Goal: Task Accomplishment & Management: Complete application form

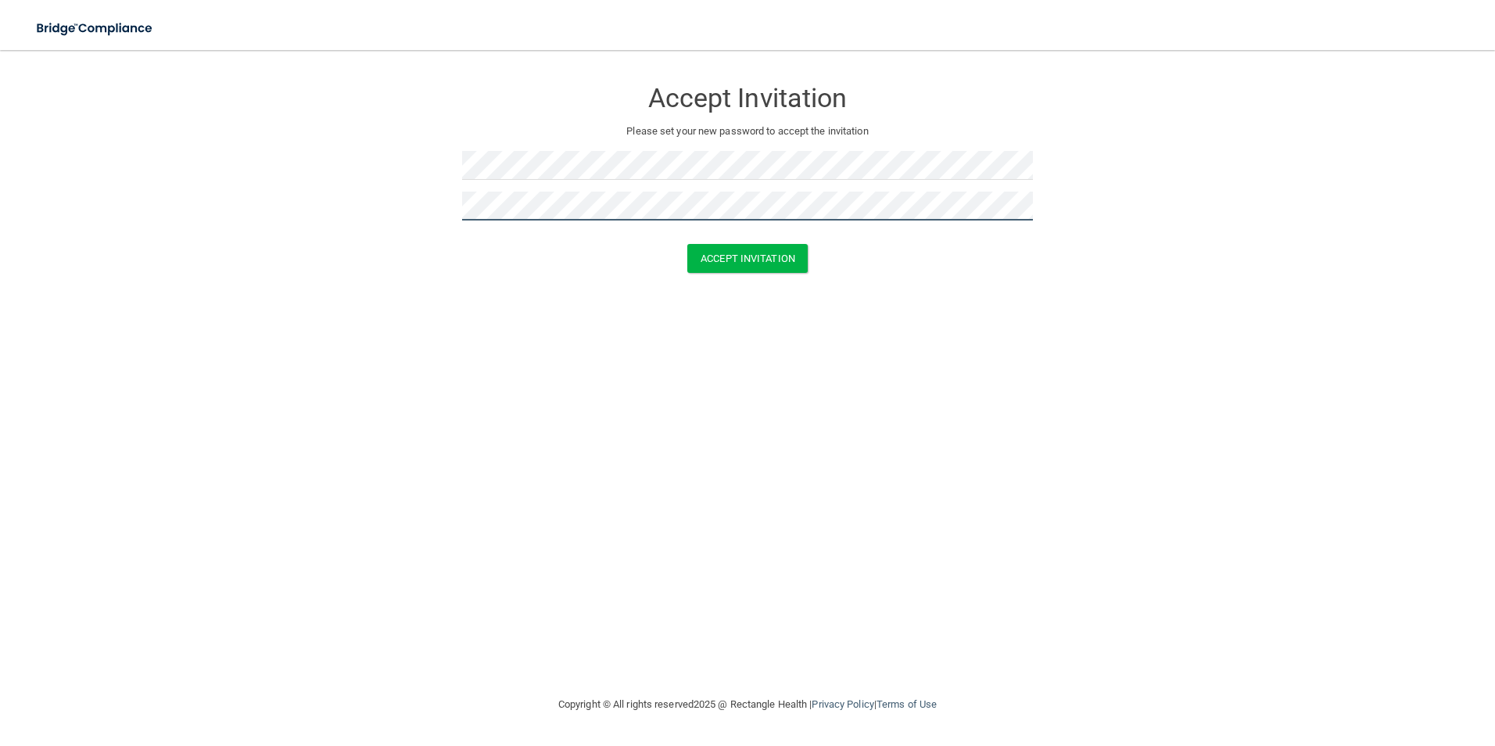
click at [687, 244] on button "Accept Invitation" at bounding box center [747, 258] width 120 height 29
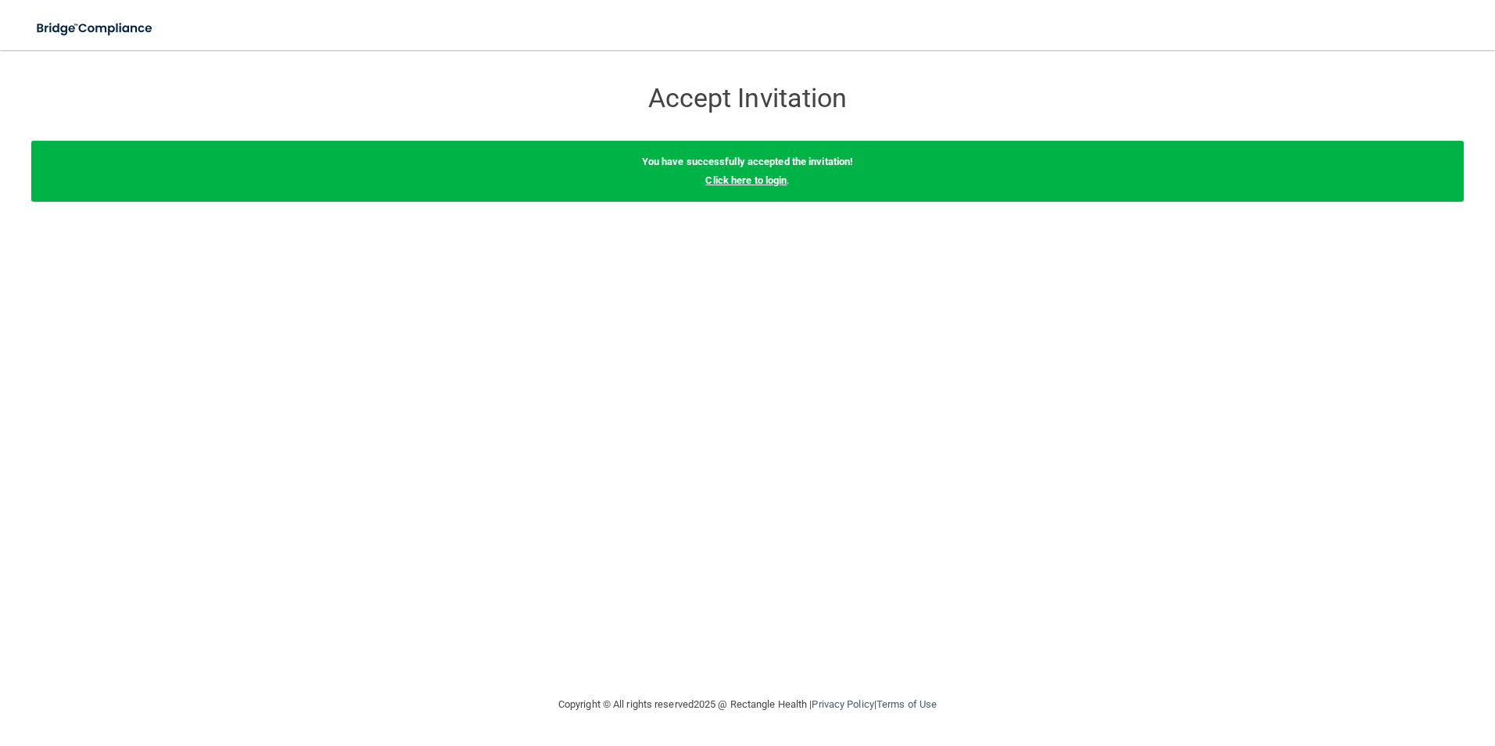
click at [736, 178] on link "Click here to login" at bounding box center [745, 180] width 81 height 12
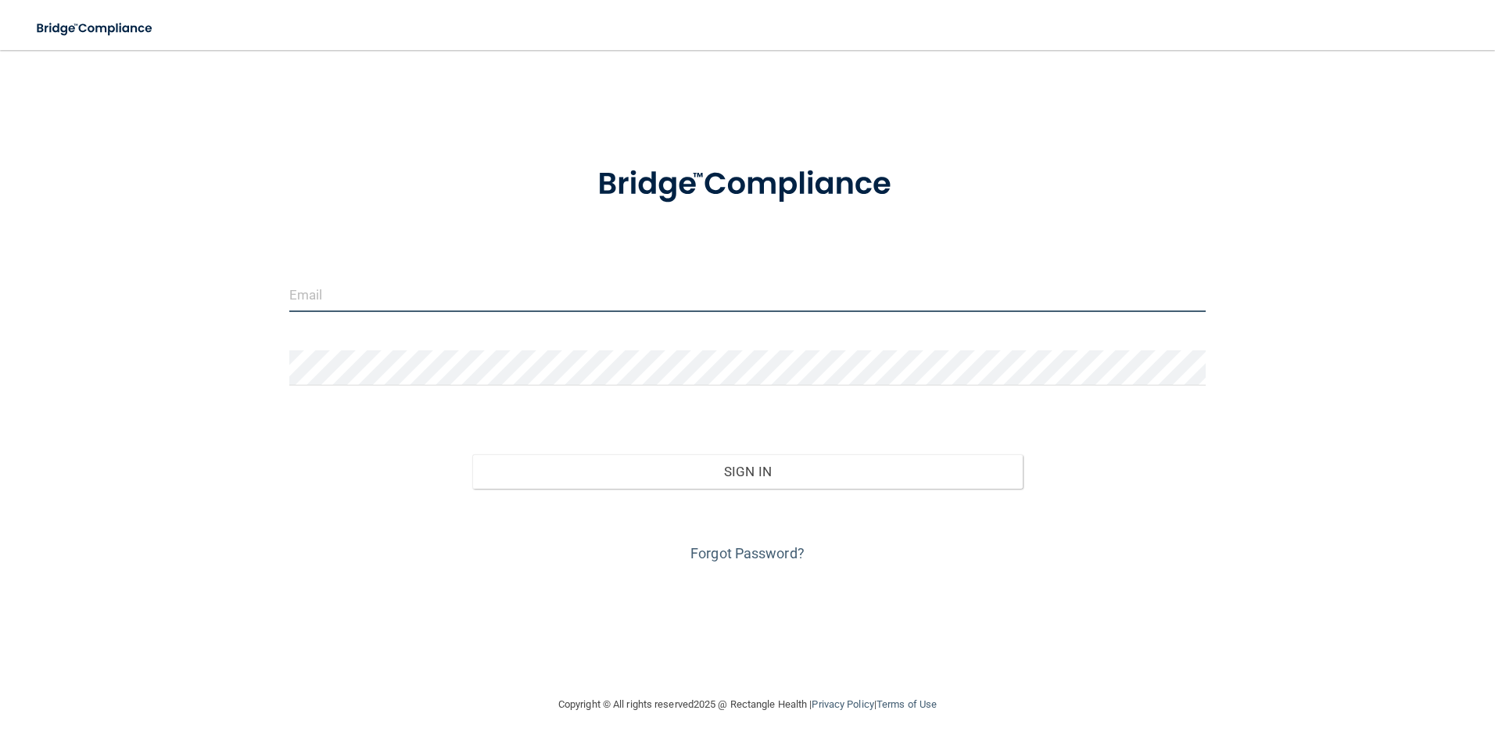
click at [357, 303] on input "email" at bounding box center [747, 294] width 917 height 35
type input "[PERSON_NAME][EMAIL_ADDRESS][DOMAIN_NAME]"
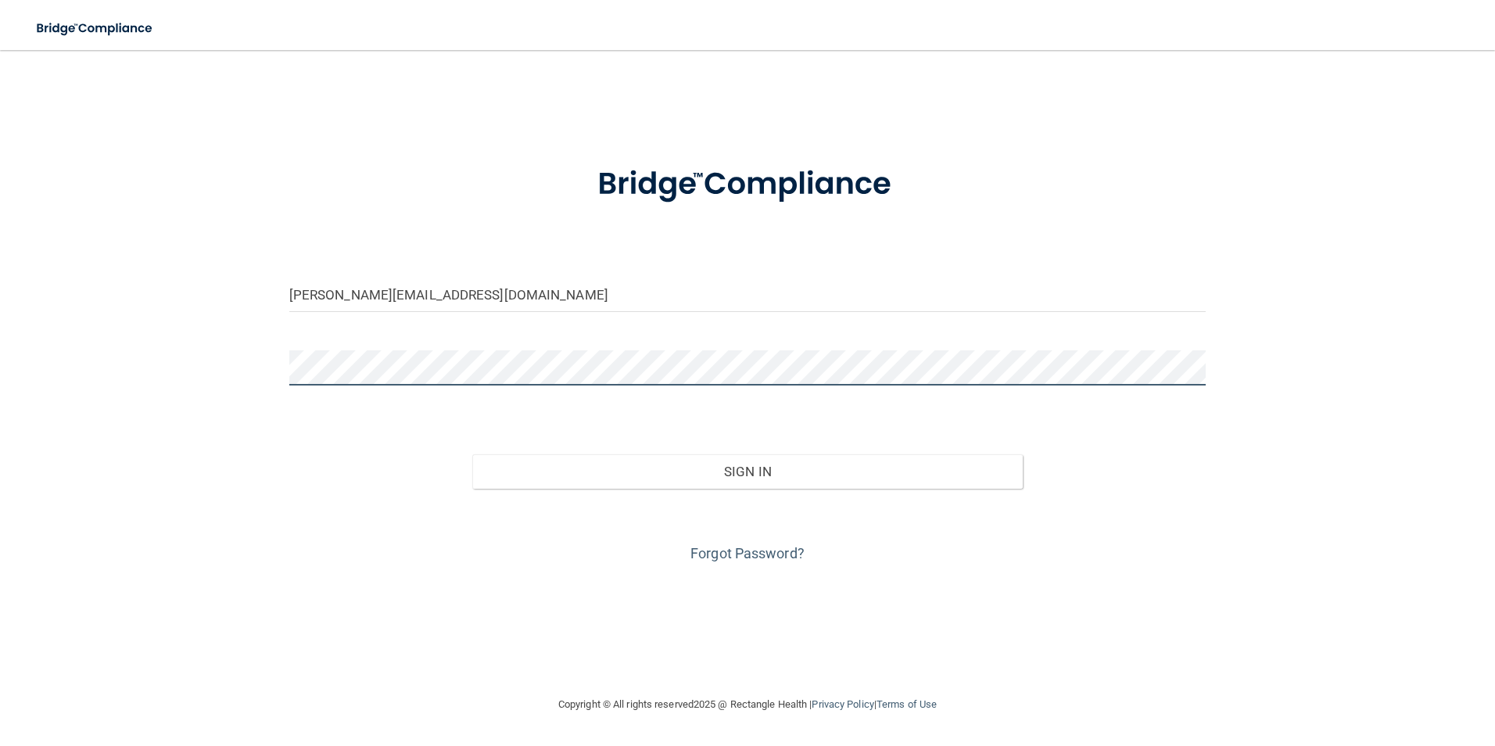
click at [472, 454] on button "Sign In" at bounding box center [747, 471] width 551 height 34
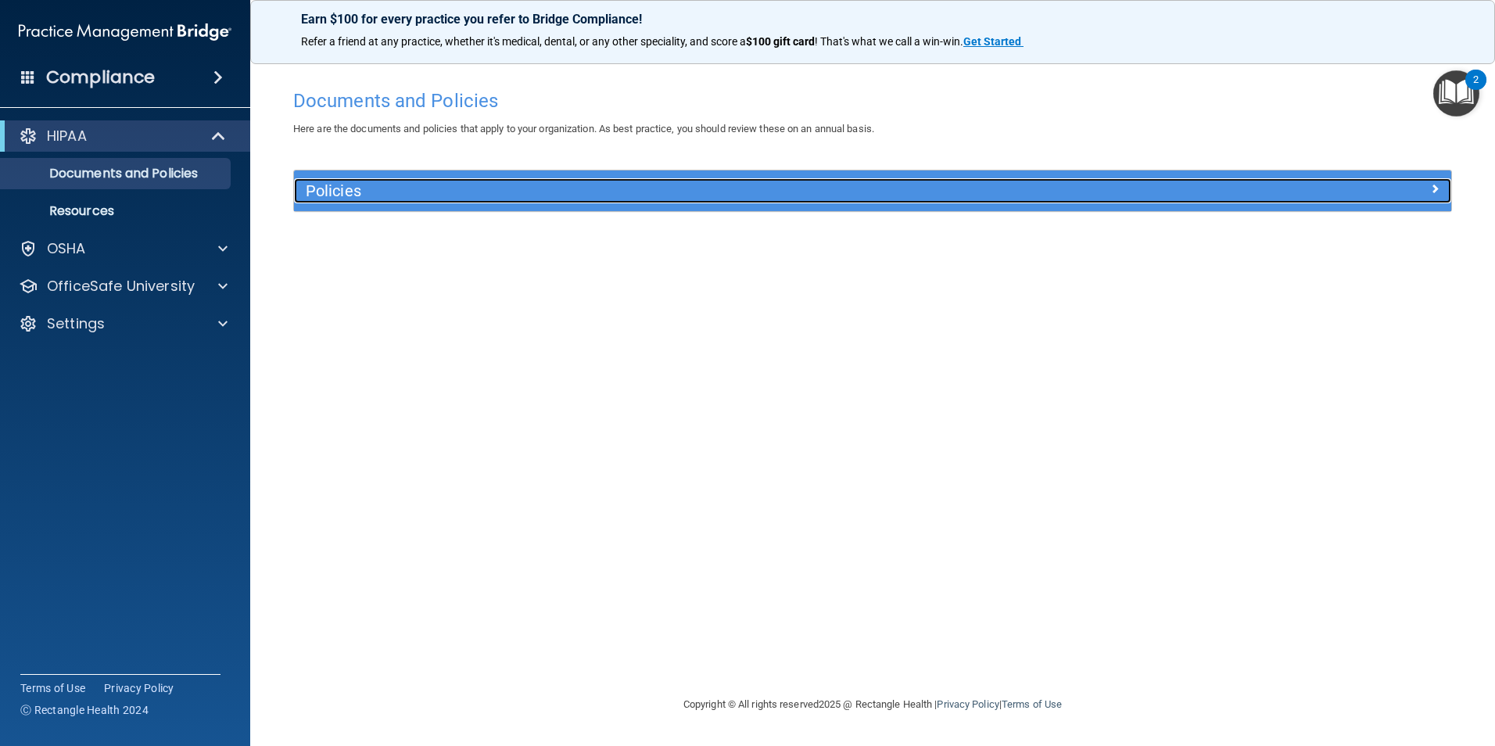
click at [547, 202] on div "Policies" at bounding box center [728, 190] width 868 height 25
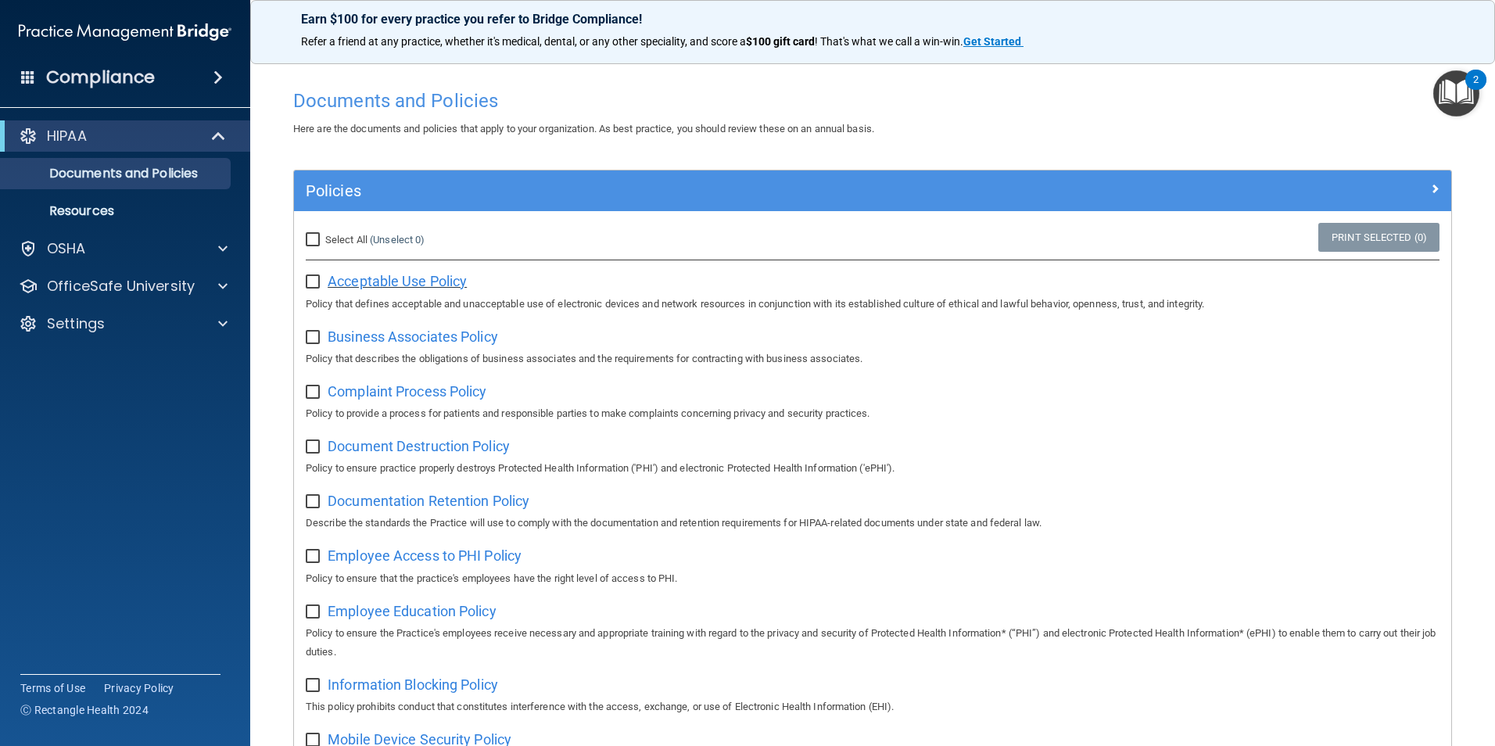
click at [349, 284] on span "Acceptable Use Policy" at bounding box center [397, 281] width 139 height 16
click at [104, 242] on div "OSHA" at bounding box center [104, 248] width 194 height 19
click at [389, 280] on span "Acceptable Use Policy" at bounding box center [397, 281] width 139 height 16
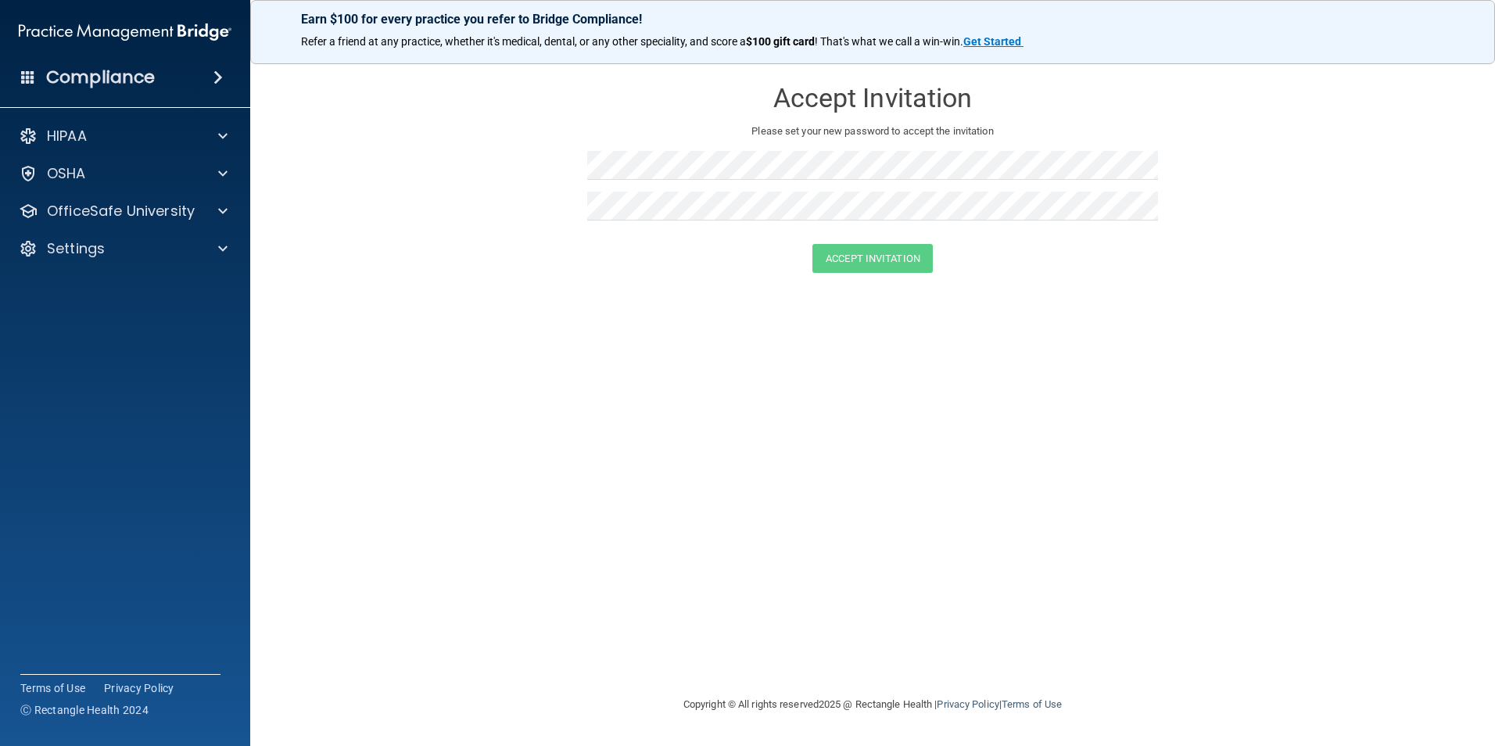
click at [1323, 280] on form "Accept Invitation Please set your new password to accept the invitation Accept …" at bounding box center [873, 179] width 1183 height 226
click at [171, 249] on div "Settings" at bounding box center [104, 248] width 194 height 19
click at [142, 125] on div "HIPAA" at bounding box center [125, 135] width 251 height 31
click at [224, 140] on span at bounding box center [222, 136] width 9 height 19
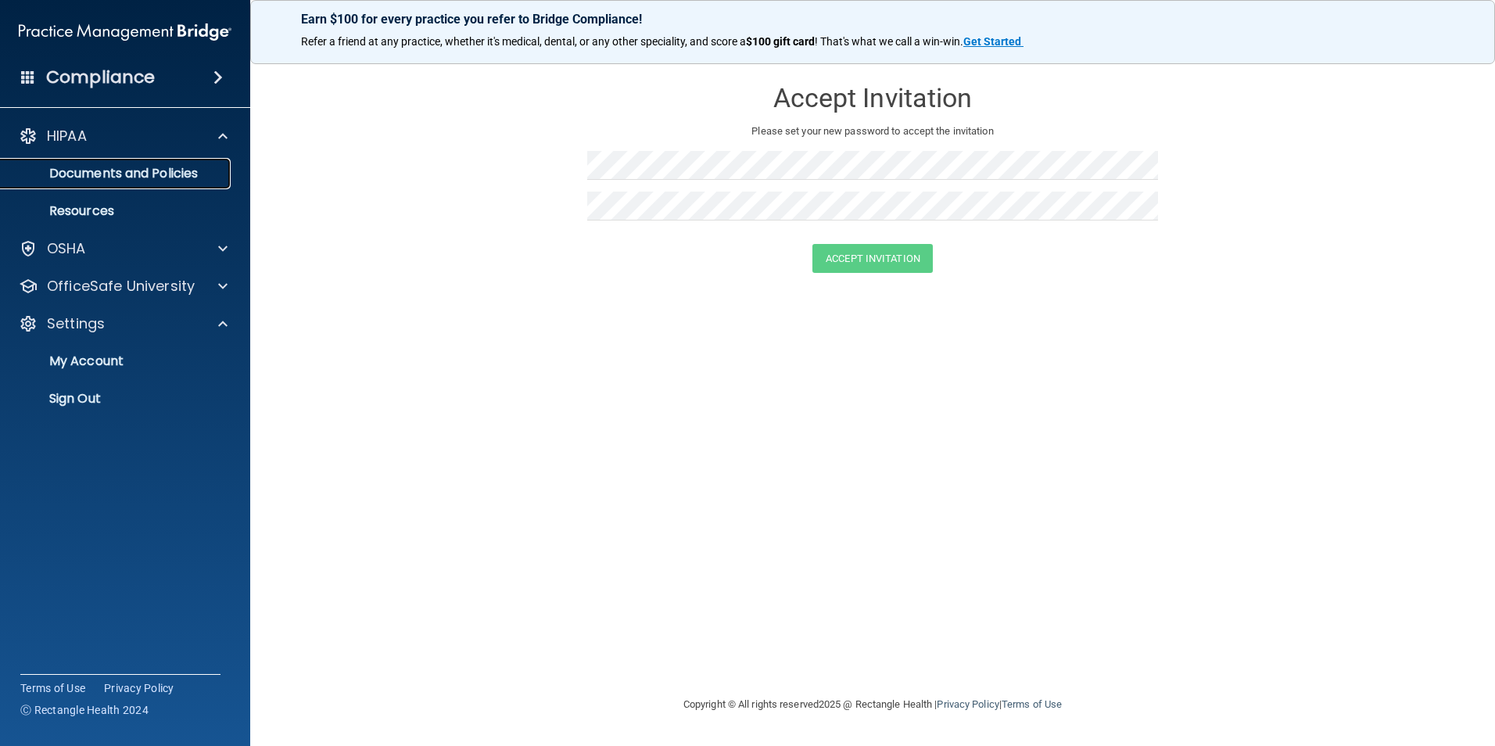
click at [127, 175] on p "Documents and Policies" at bounding box center [117, 174] width 214 height 16
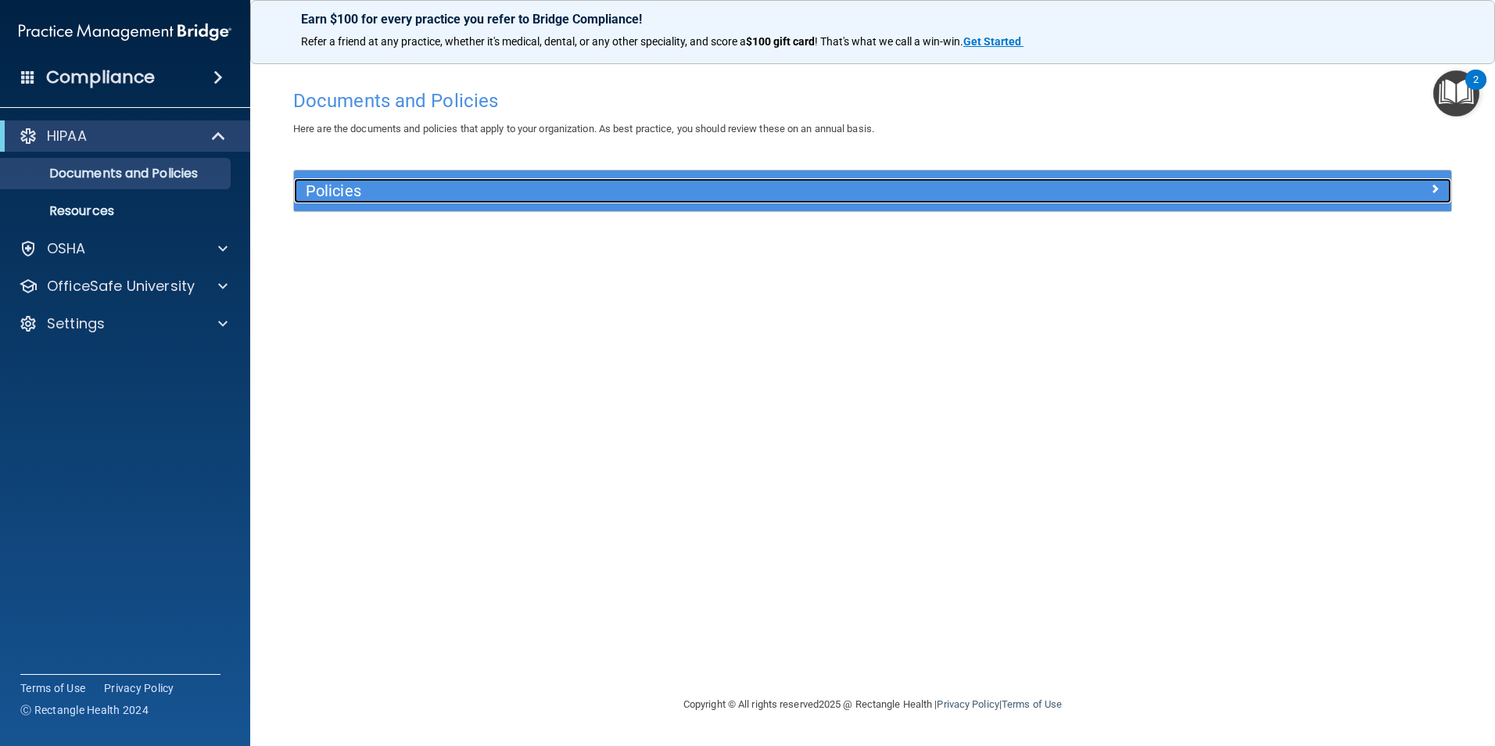
click at [1276, 196] on div at bounding box center [1306, 187] width 289 height 19
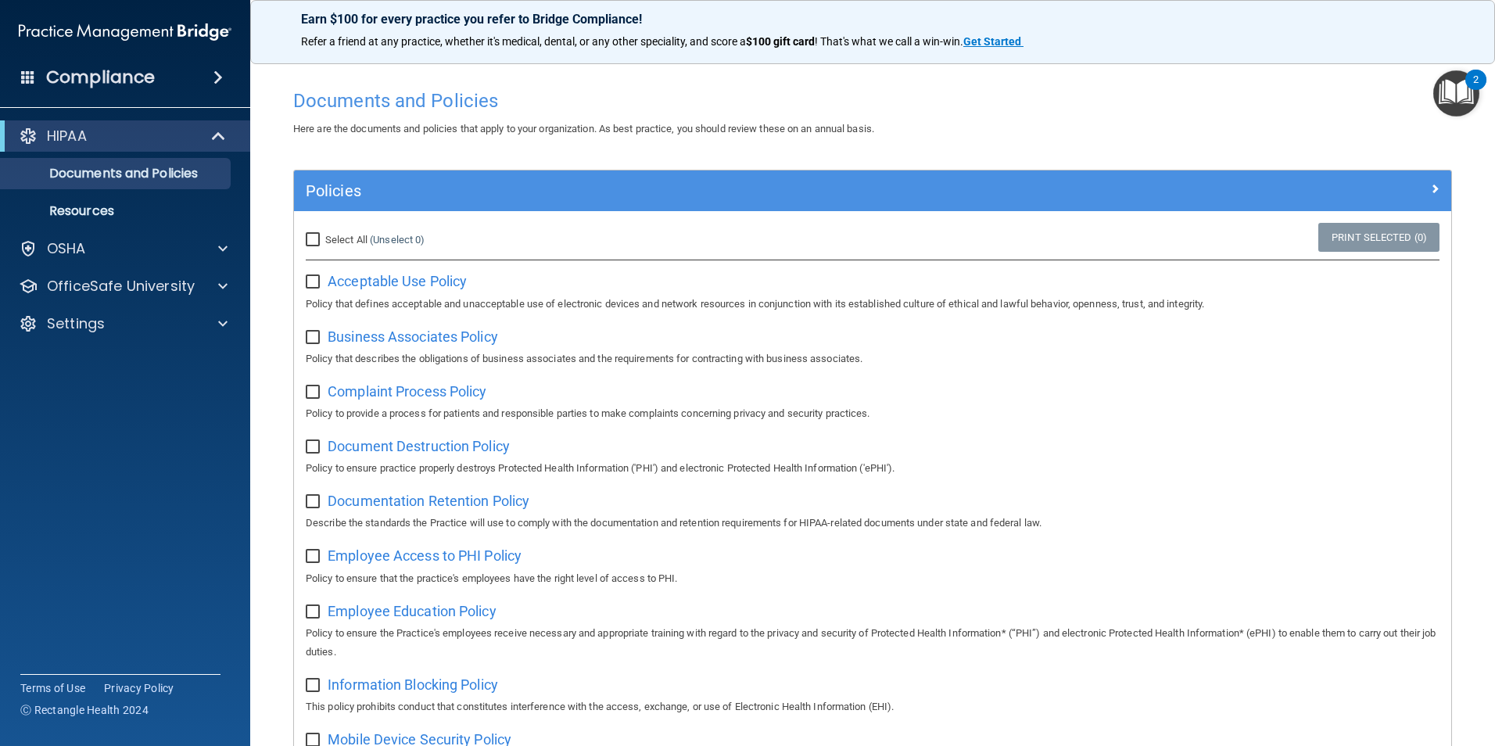
click at [311, 238] on input "Select All (Unselect 0) Unselect All" at bounding box center [315, 240] width 18 height 13
checkbox input "true"
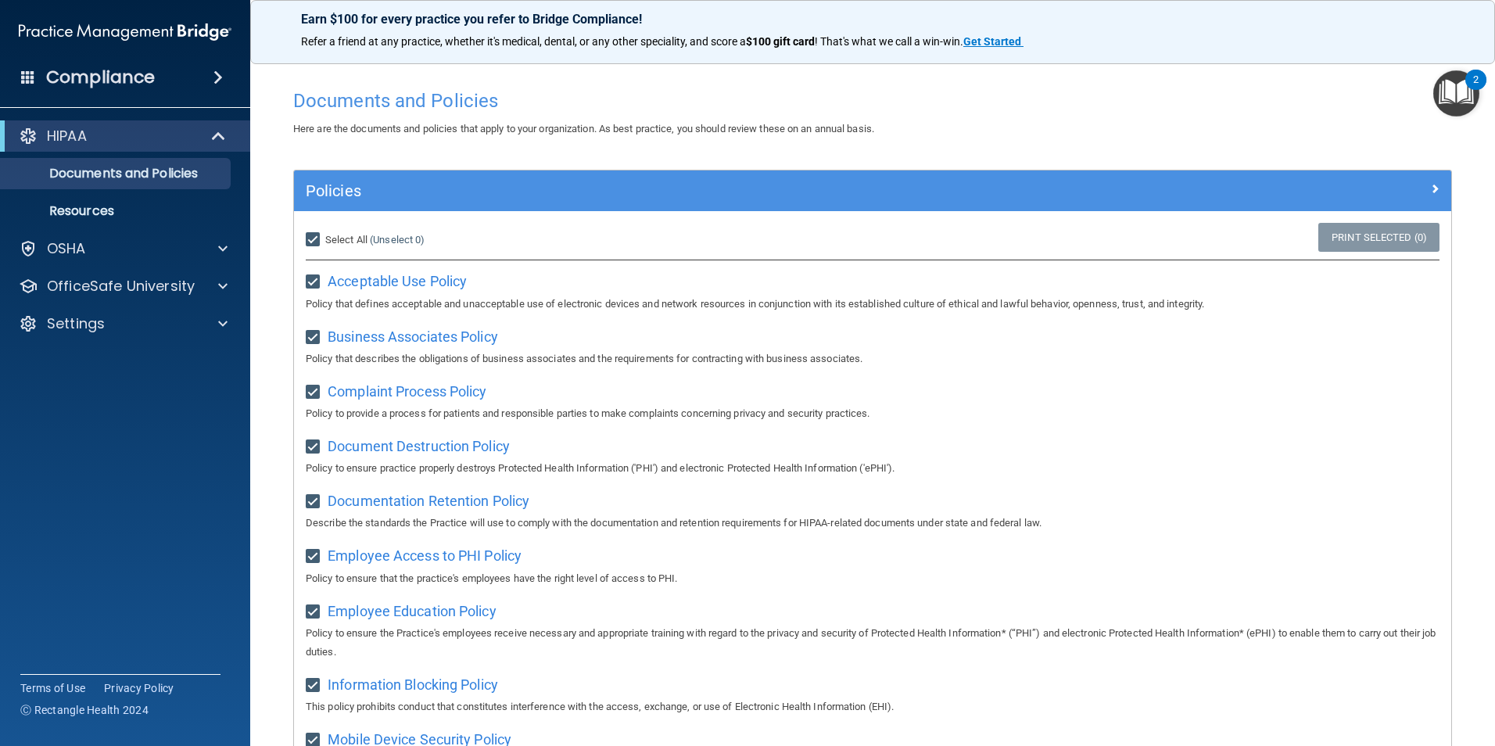
checkbox input "true"
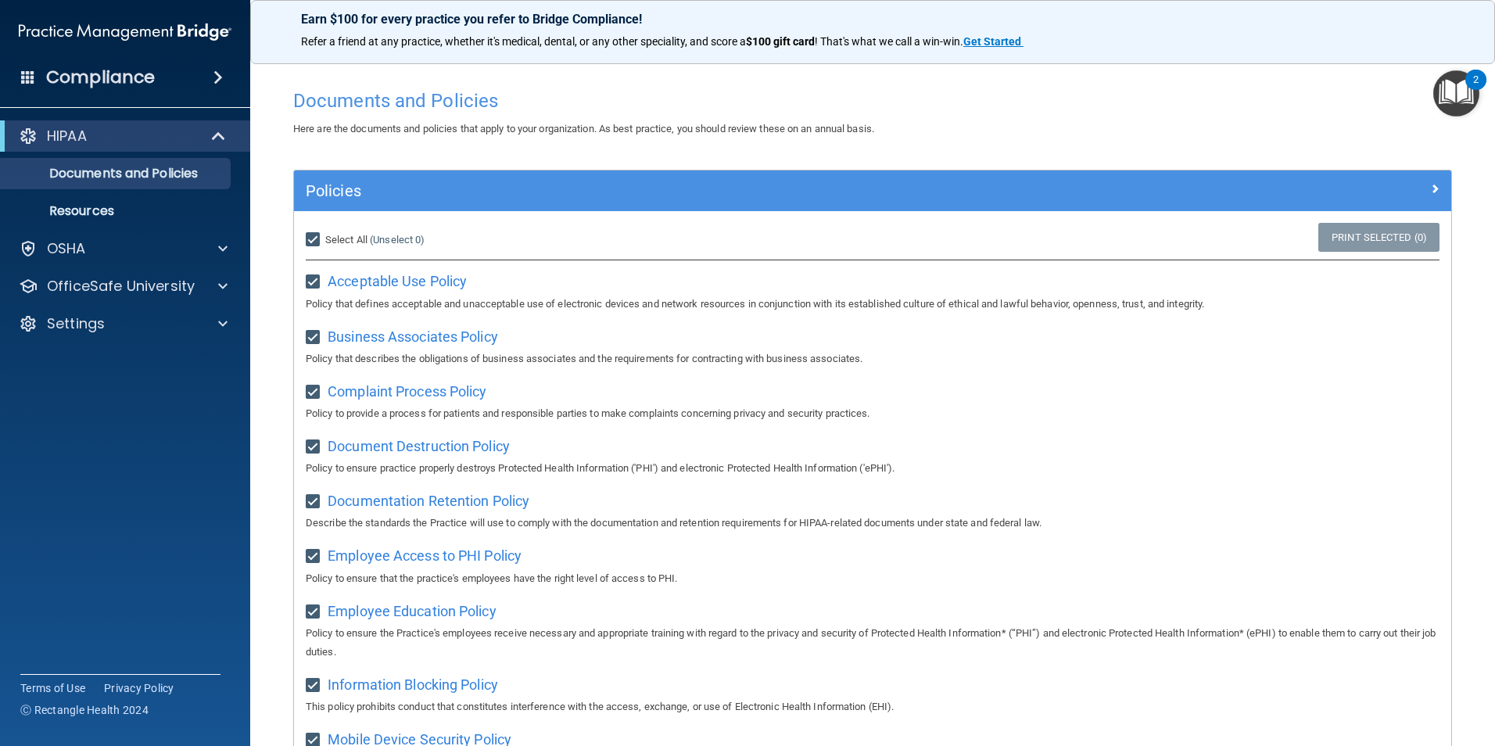
checkbox input "true"
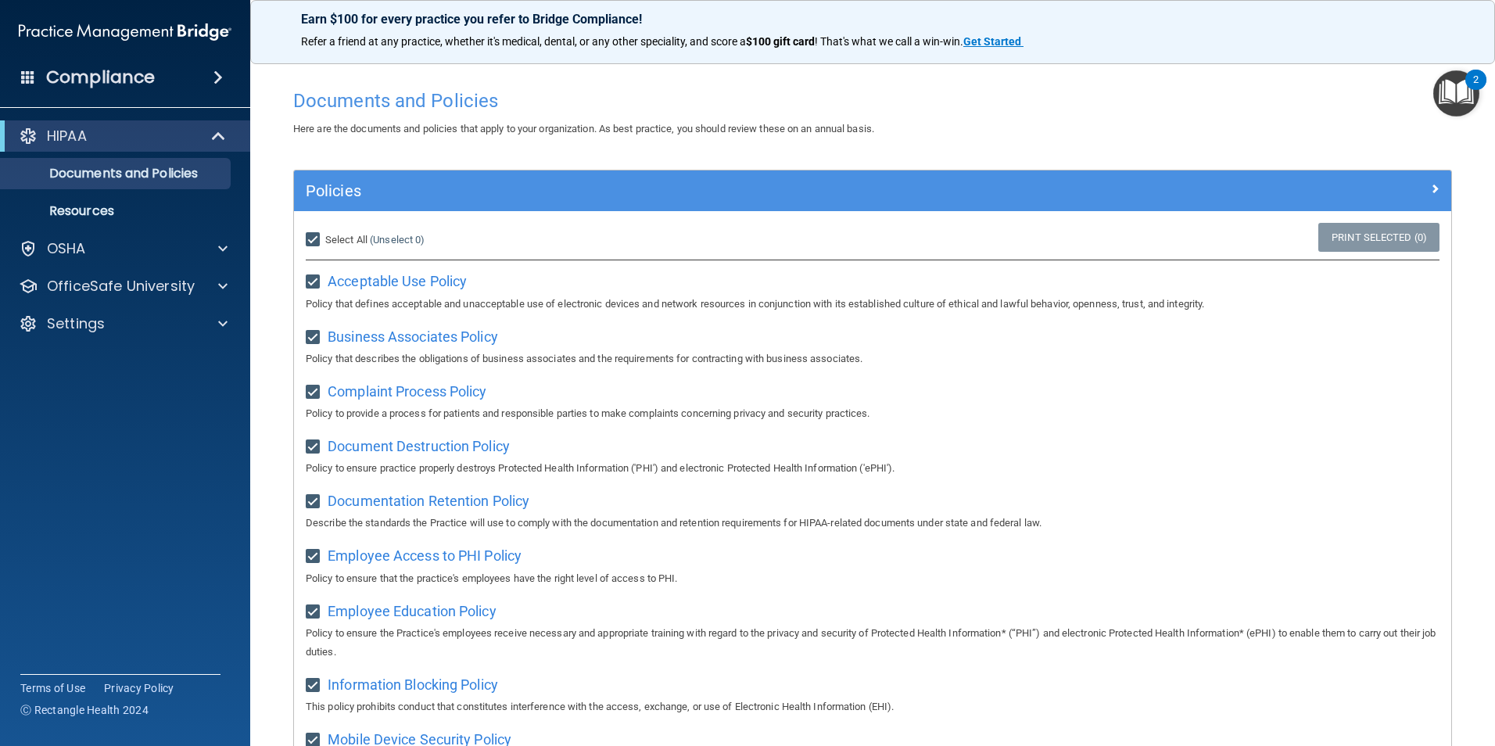
checkbox input "true"
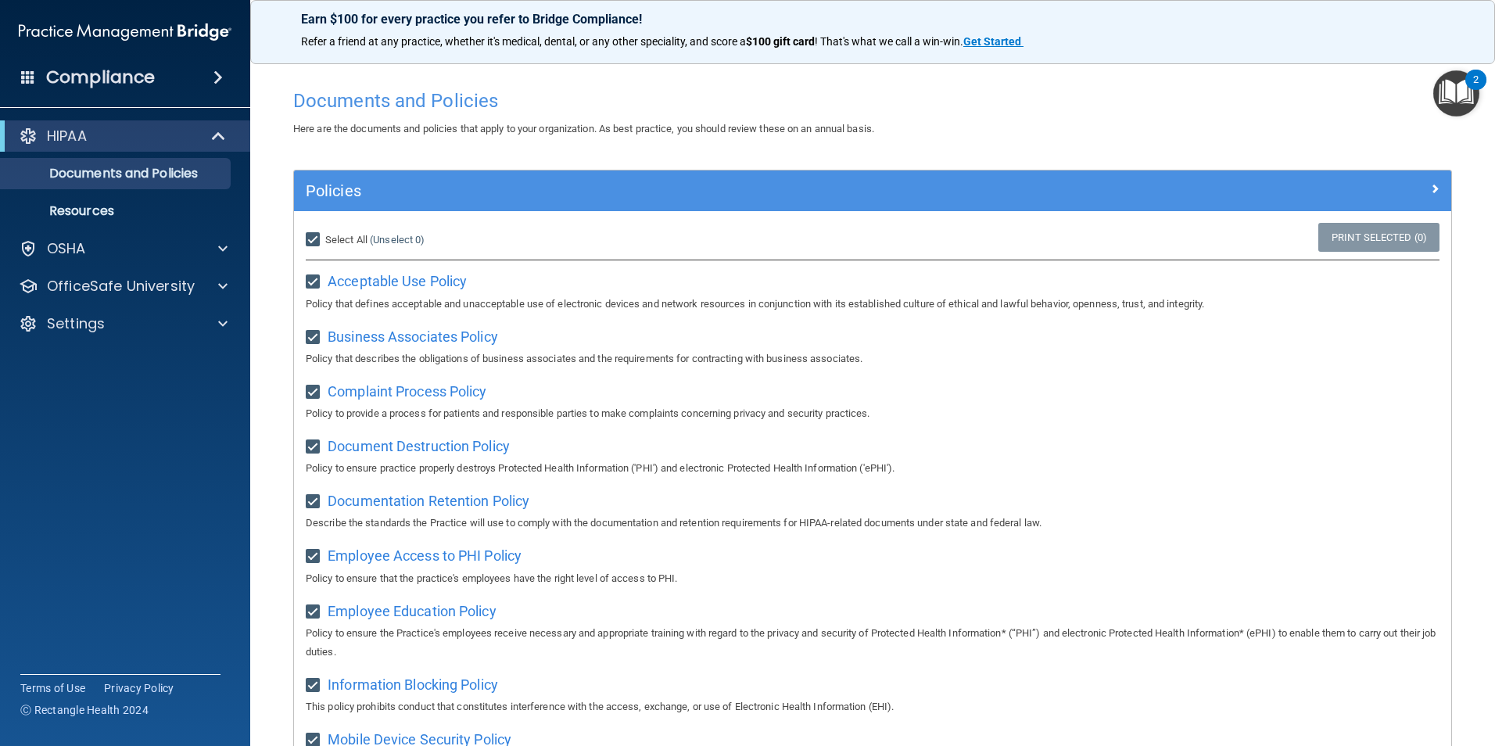
checkbox input "true"
click at [316, 236] on input "Select All (Unselect 21) Unselect All" at bounding box center [315, 240] width 18 height 13
checkbox input "false"
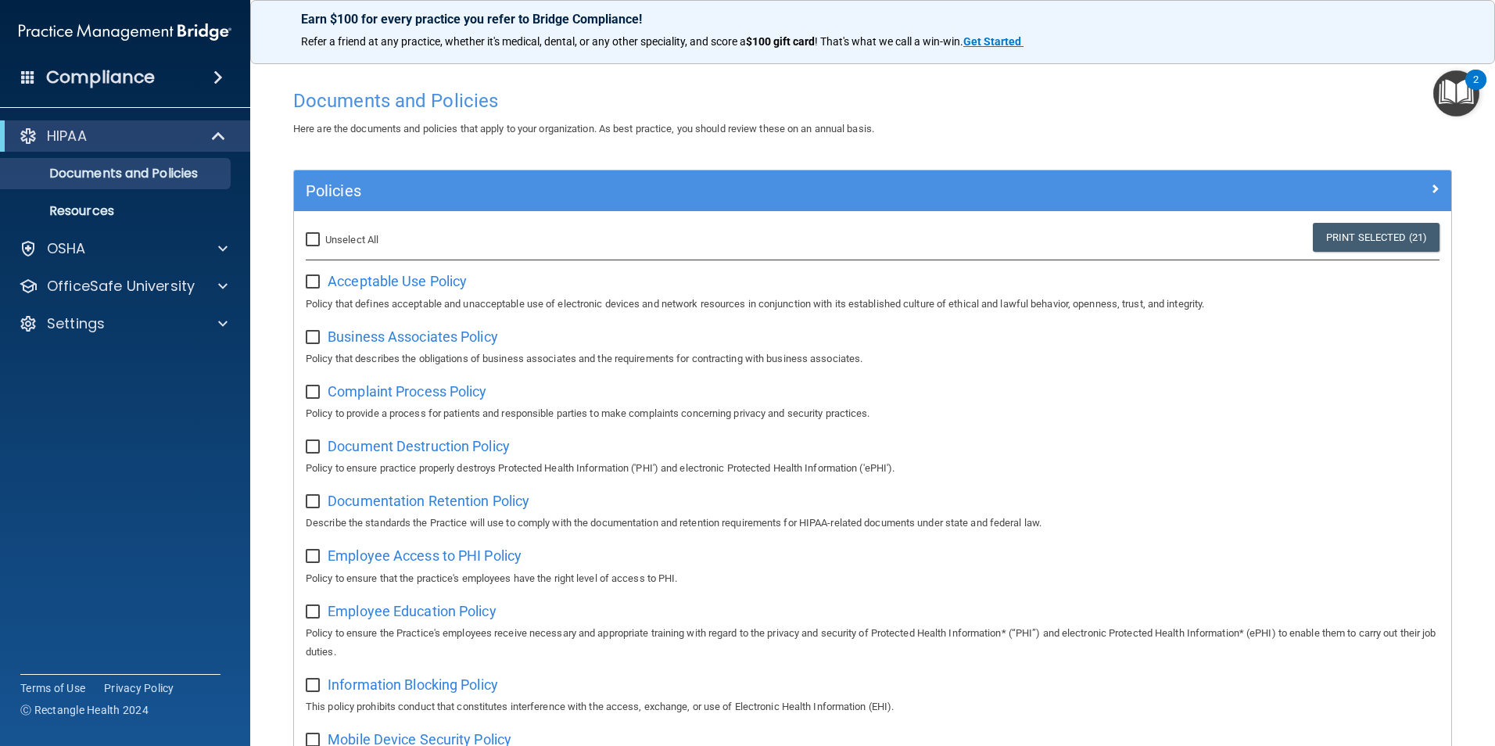
checkbox input "false"
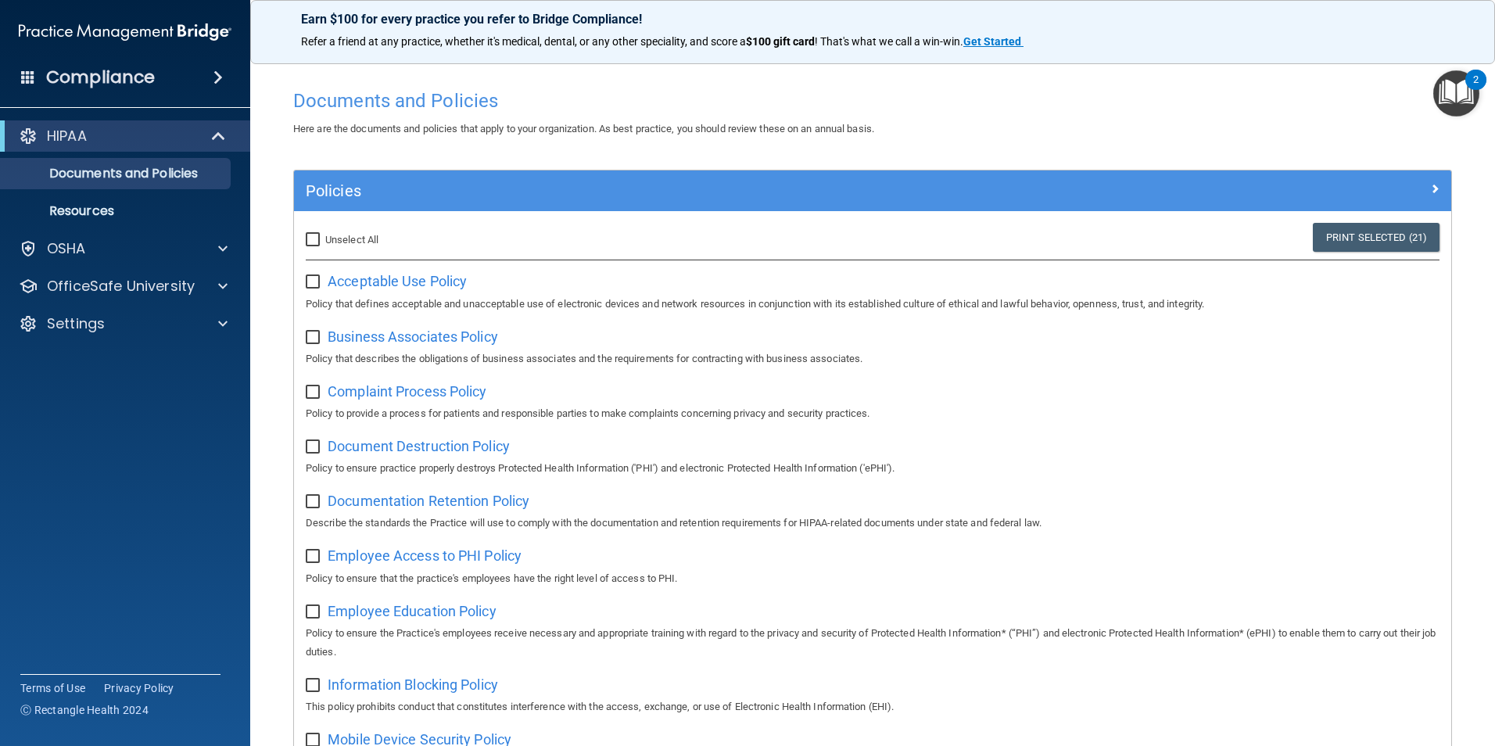
checkbox input "false"
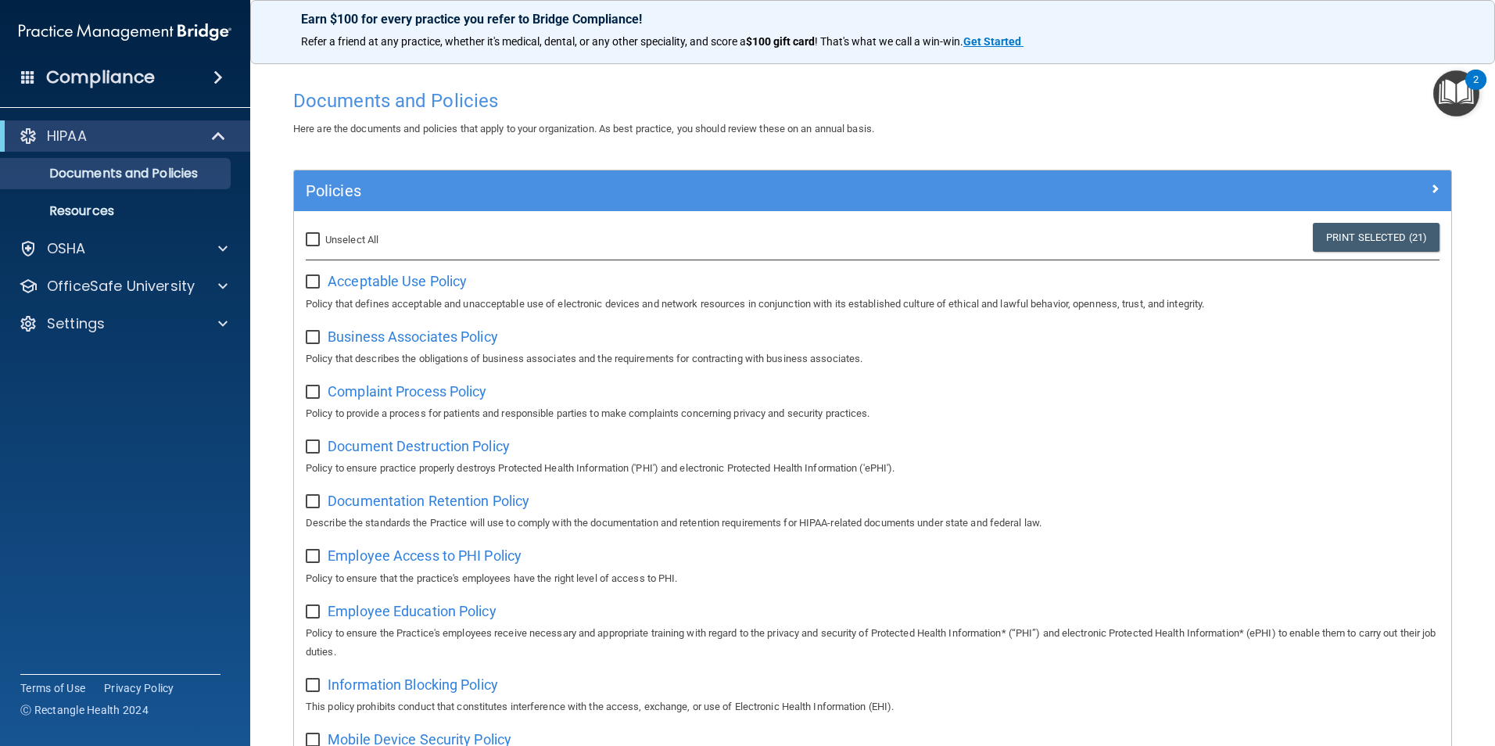
checkbox input "false"
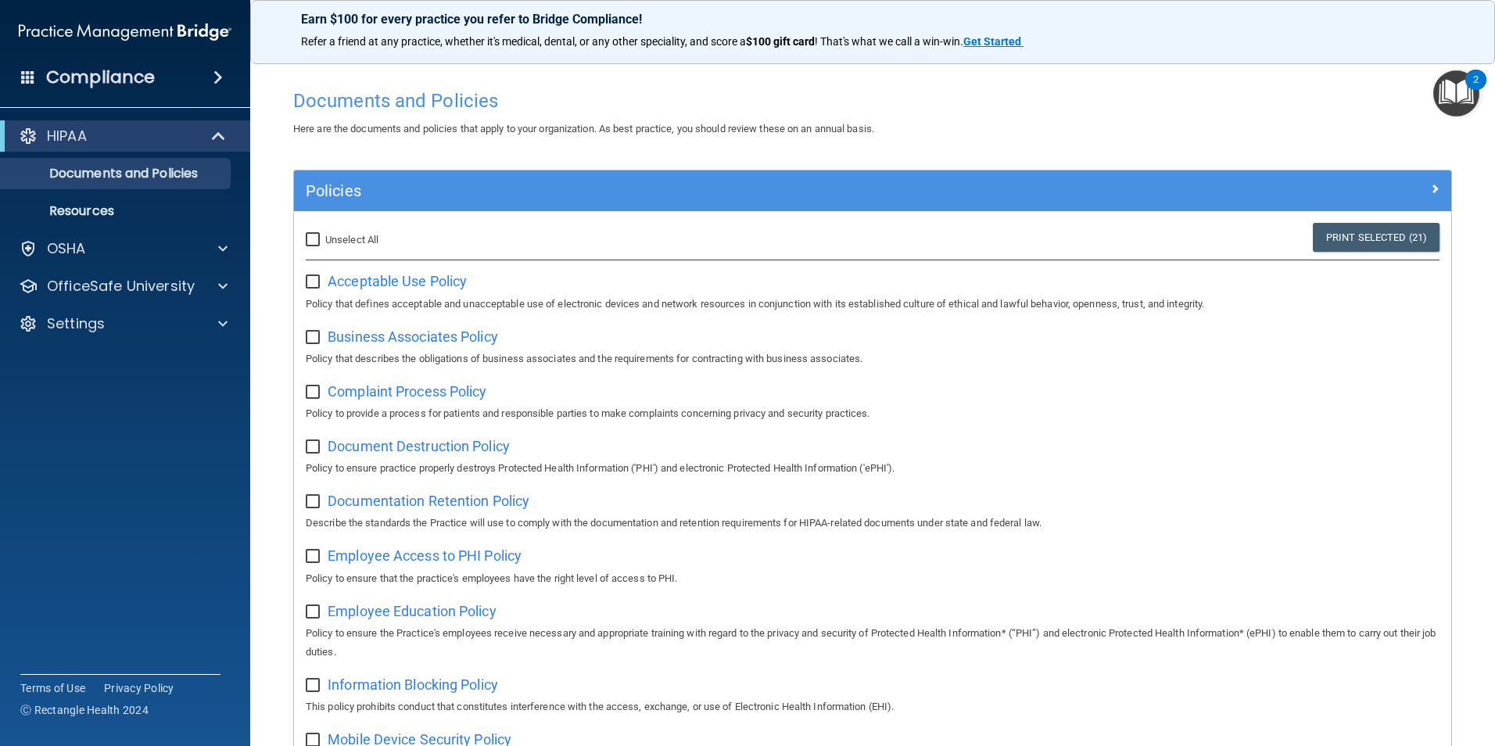
checkbox input "false"
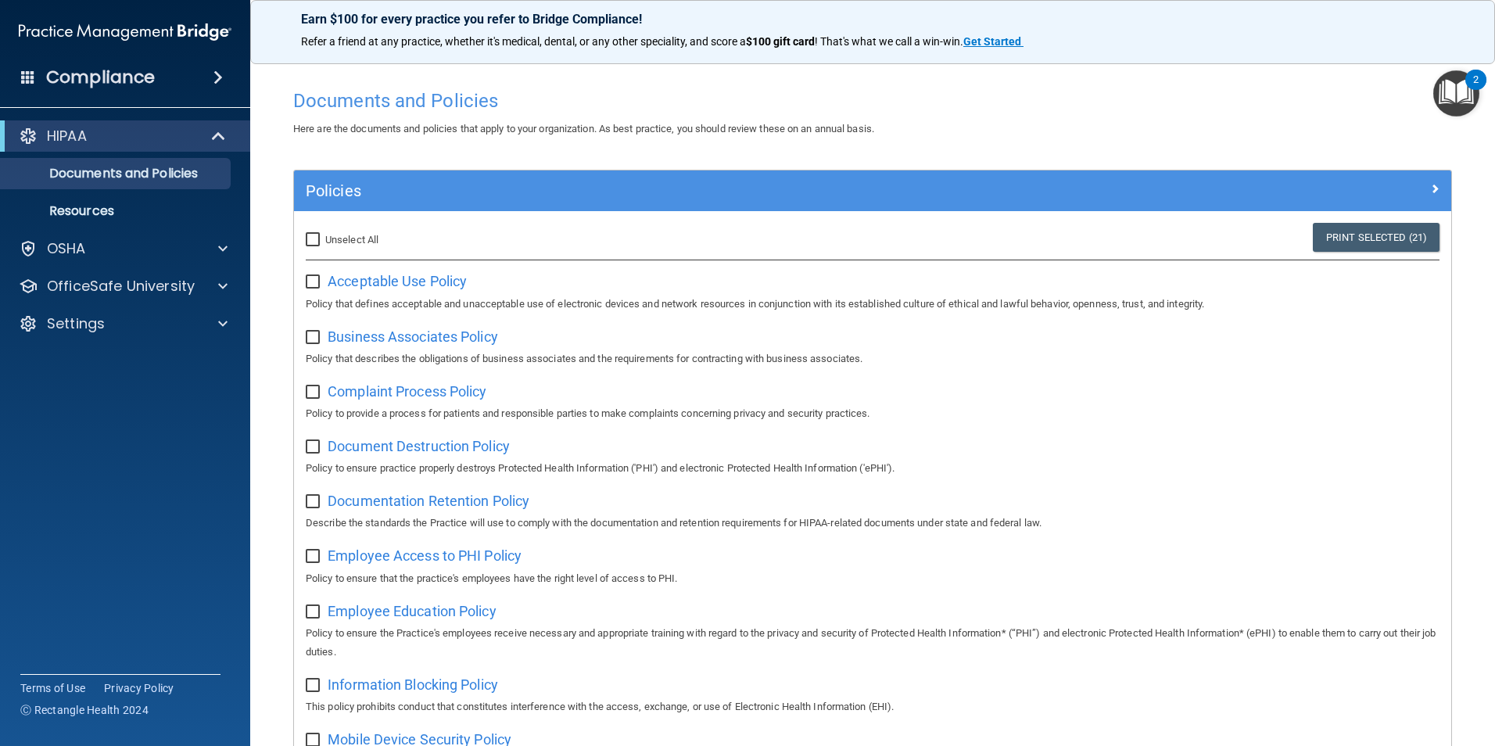
checkbox input "false"
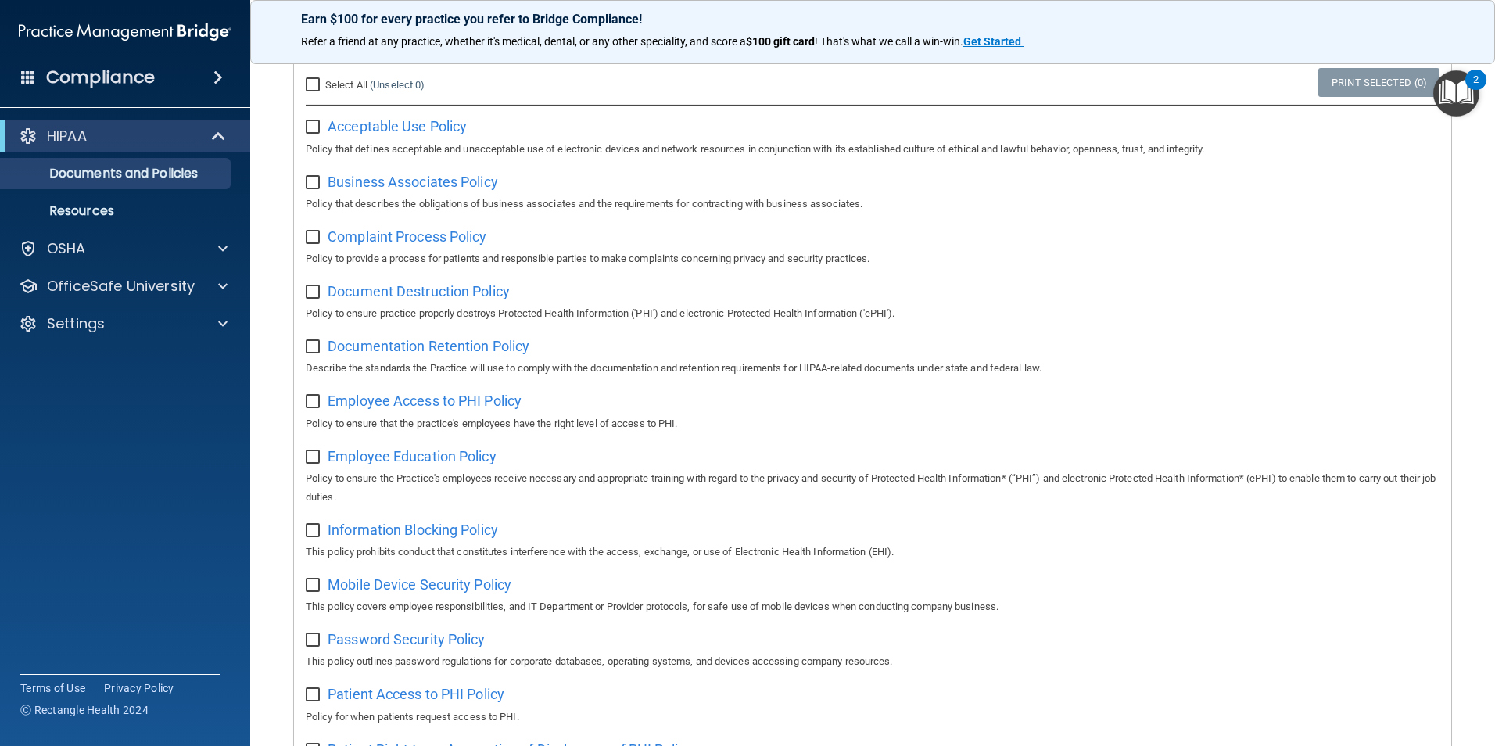
scroll to position [156, 0]
click at [443, 175] on span "Business Associates Policy" at bounding box center [413, 180] width 171 height 16
click at [339, 237] on span "Complaint Process Policy" at bounding box center [407, 235] width 159 height 16
click at [407, 287] on span "Document Destruction Policy" at bounding box center [419, 290] width 182 height 16
click at [416, 350] on span "Documentation Retention Policy" at bounding box center [429, 344] width 202 height 16
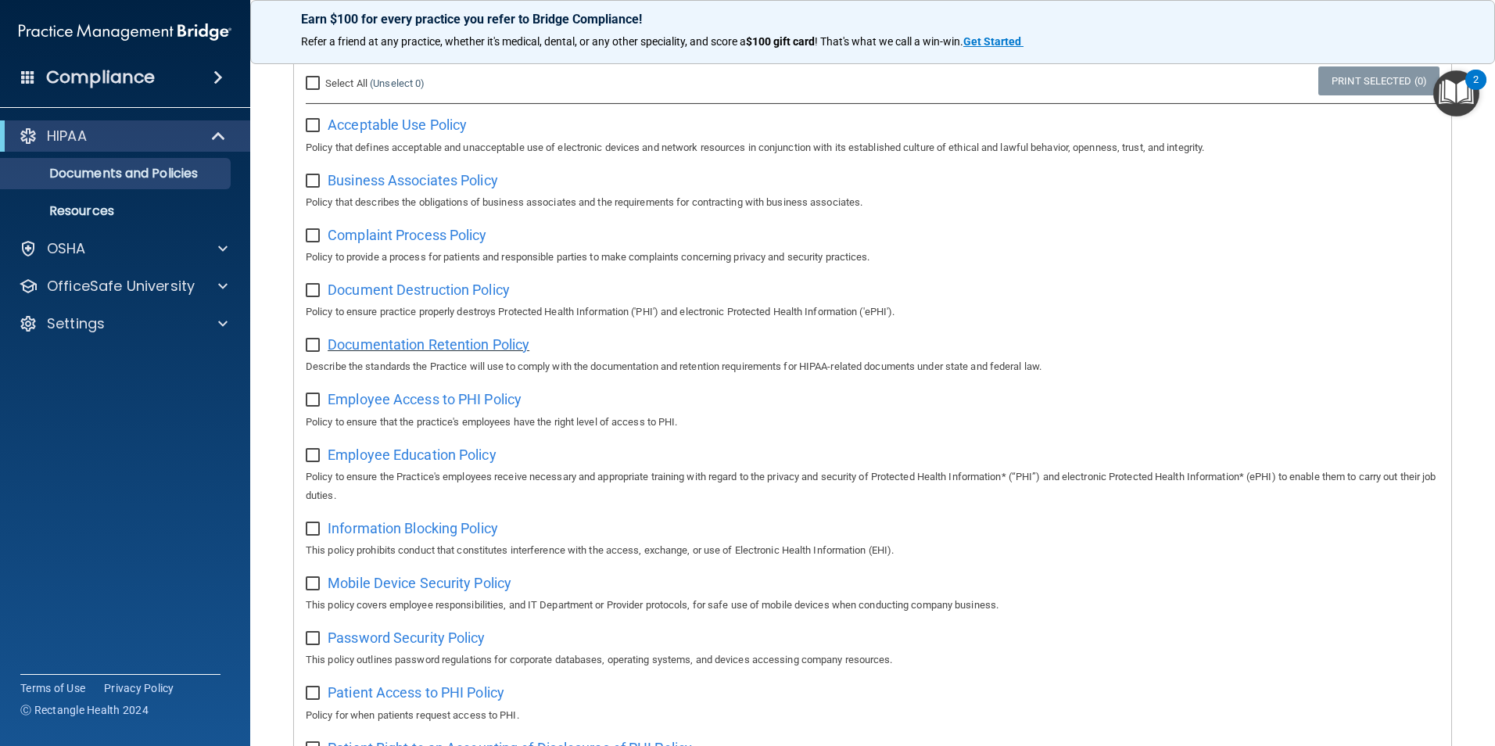
click at [420, 349] on span "Documentation Retention Policy" at bounding box center [429, 344] width 202 height 16
click at [422, 395] on span "Employee Access to PHI Policy" at bounding box center [425, 399] width 194 height 16
click at [365, 455] on span "Employee Education Policy" at bounding box center [412, 455] width 169 height 16
click at [383, 537] on span "Information Blocking Policy" at bounding box center [413, 528] width 171 height 16
click at [431, 587] on span "Mobile Device Security Policy" at bounding box center [420, 583] width 184 height 16
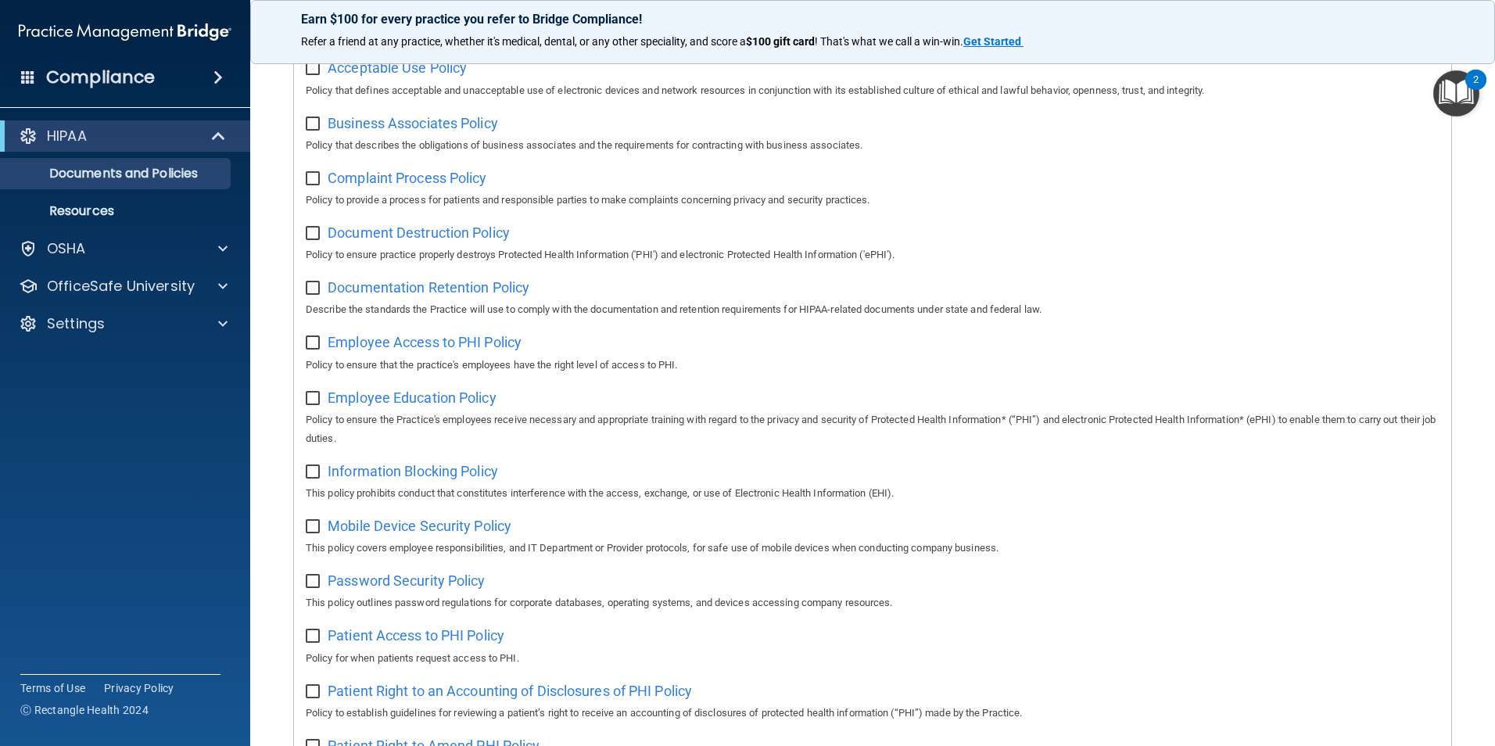
scroll to position [313, 0]
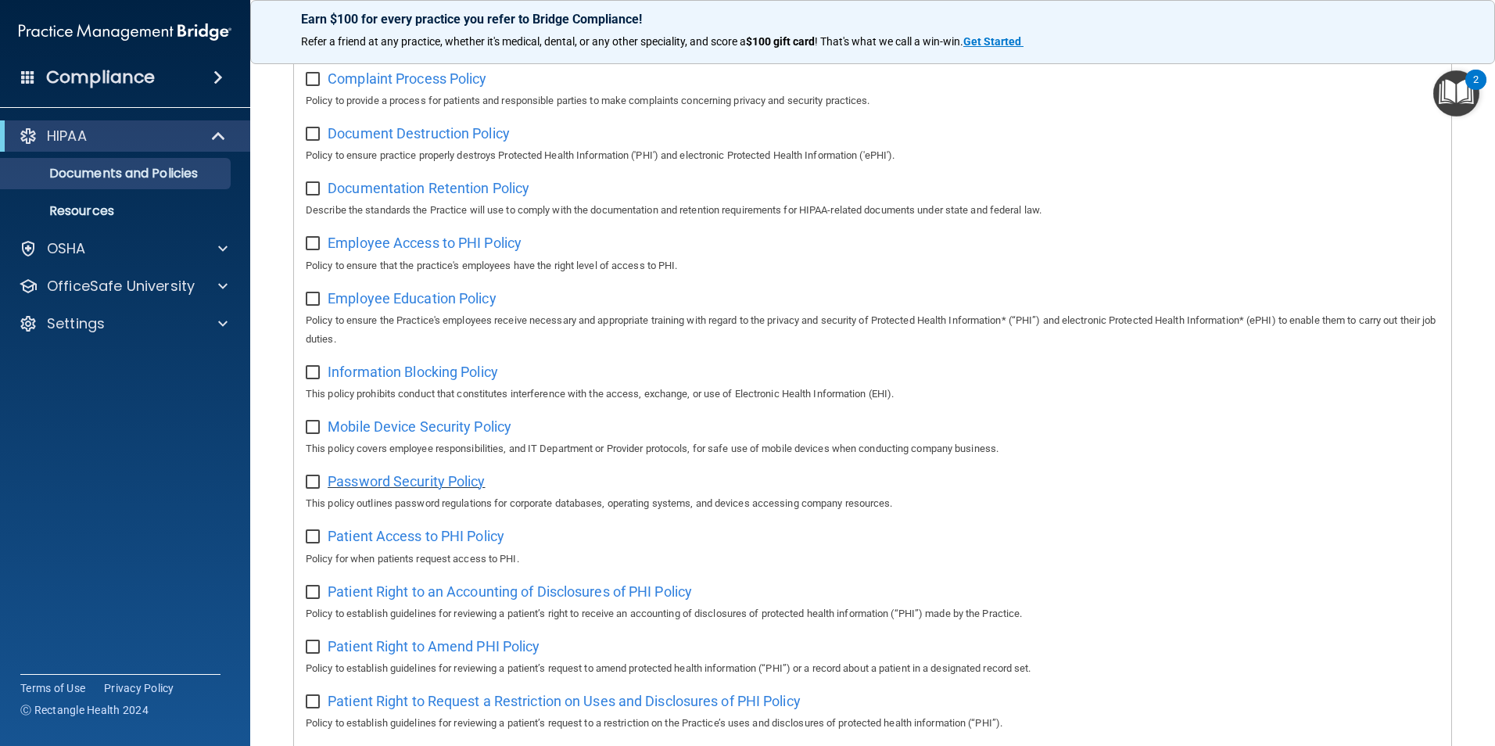
click at [454, 490] on span "Password Security Policy" at bounding box center [406, 481] width 157 height 16
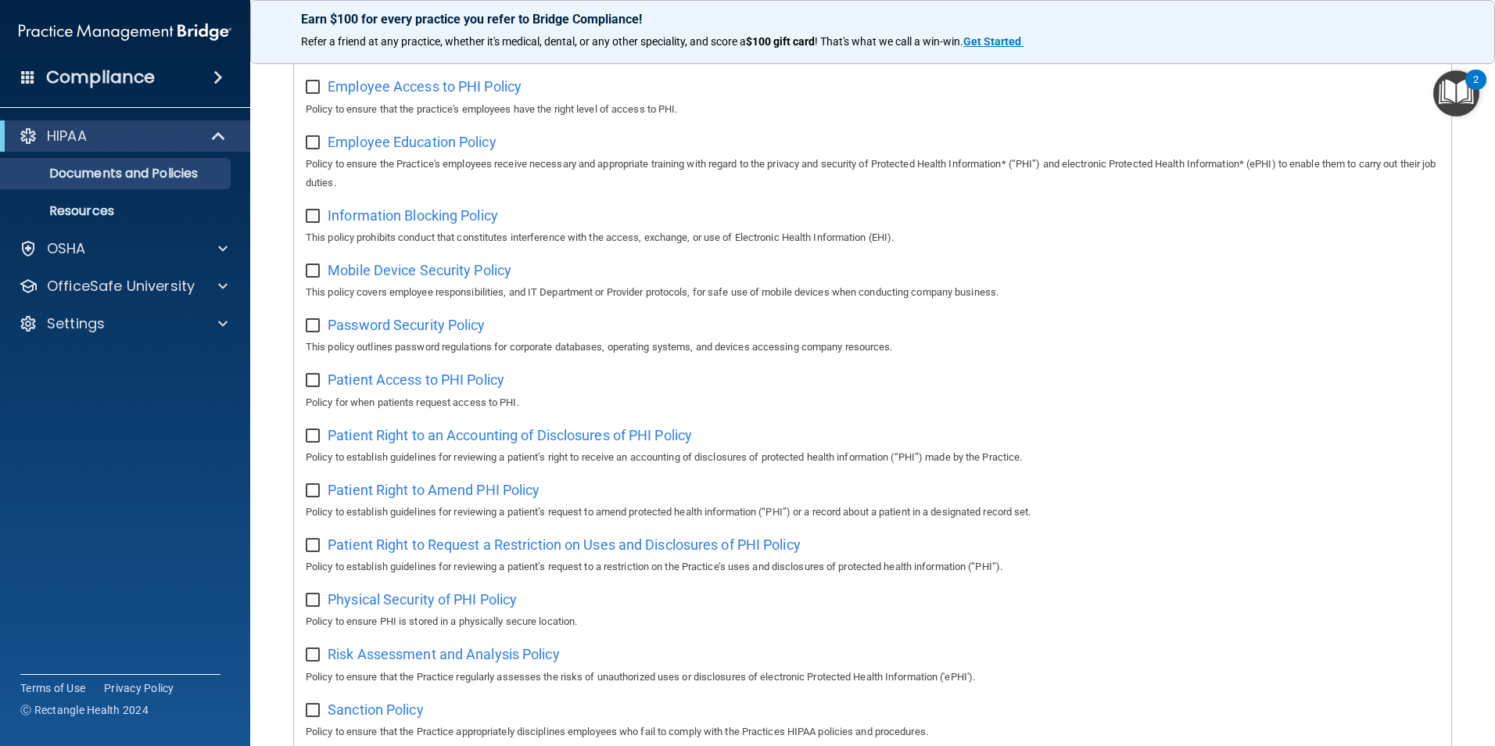
scroll to position [547, 0]
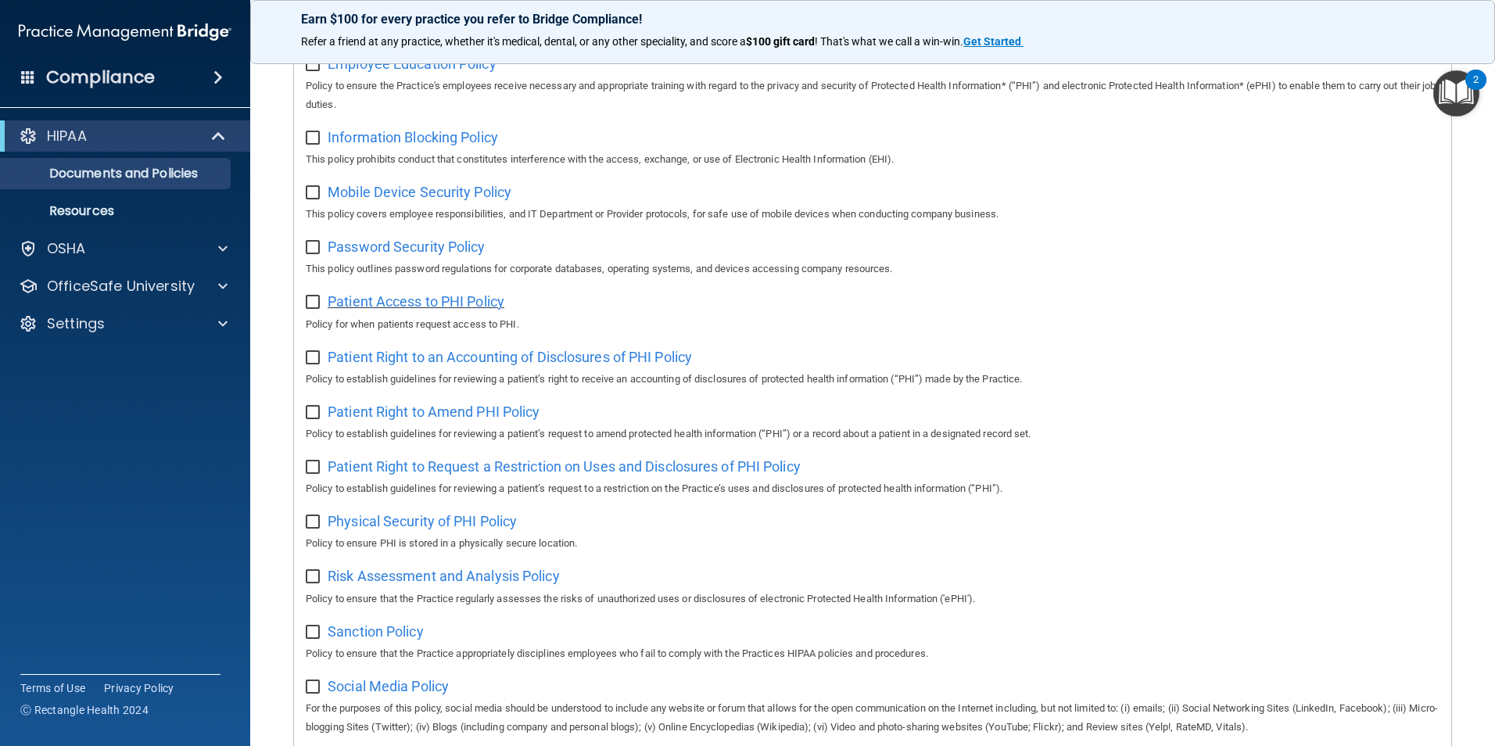
click at [450, 310] on span "Patient Access to PHI Policy" at bounding box center [416, 301] width 177 height 16
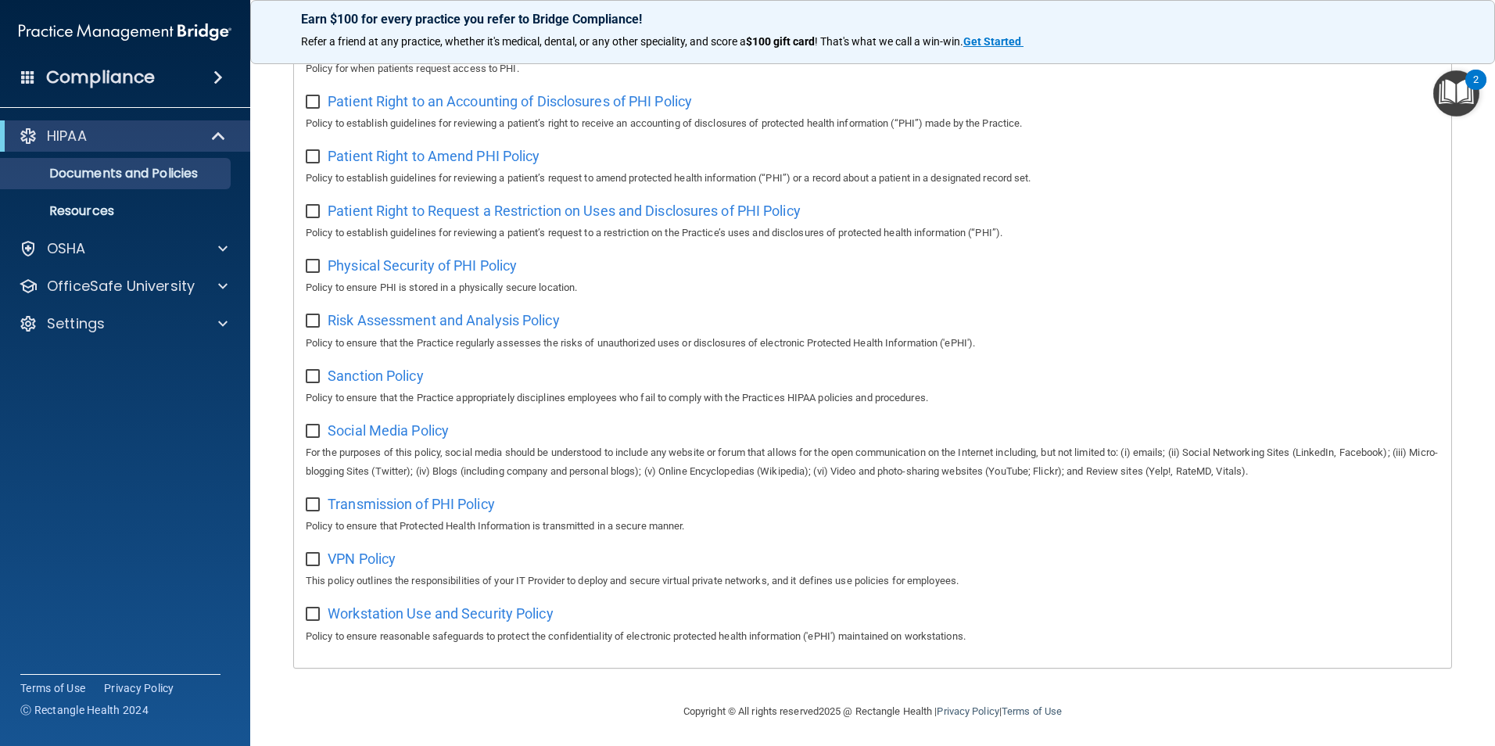
scroll to position [823, 0]
click at [481, 90] on span "Patient Right to an Accounting of Disclosures of PHI Policy" at bounding box center [510, 98] width 364 height 16
click at [407, 145] on span "Patient Right to Amend PHI Policy" at bounding box center [434, 153] width 212 height 16
click at [420, 208] on span "Patient Right to Request a Restriction on Uses and Disclosures of PHI Policy" at bounding box center [564, 207] width 473 height 16
click at [399, 249] on div "Physical Security of PHI Policy Policy to ensure PHI is stored in a physically …" at bounding box center [873, 271] width 1134 height 45
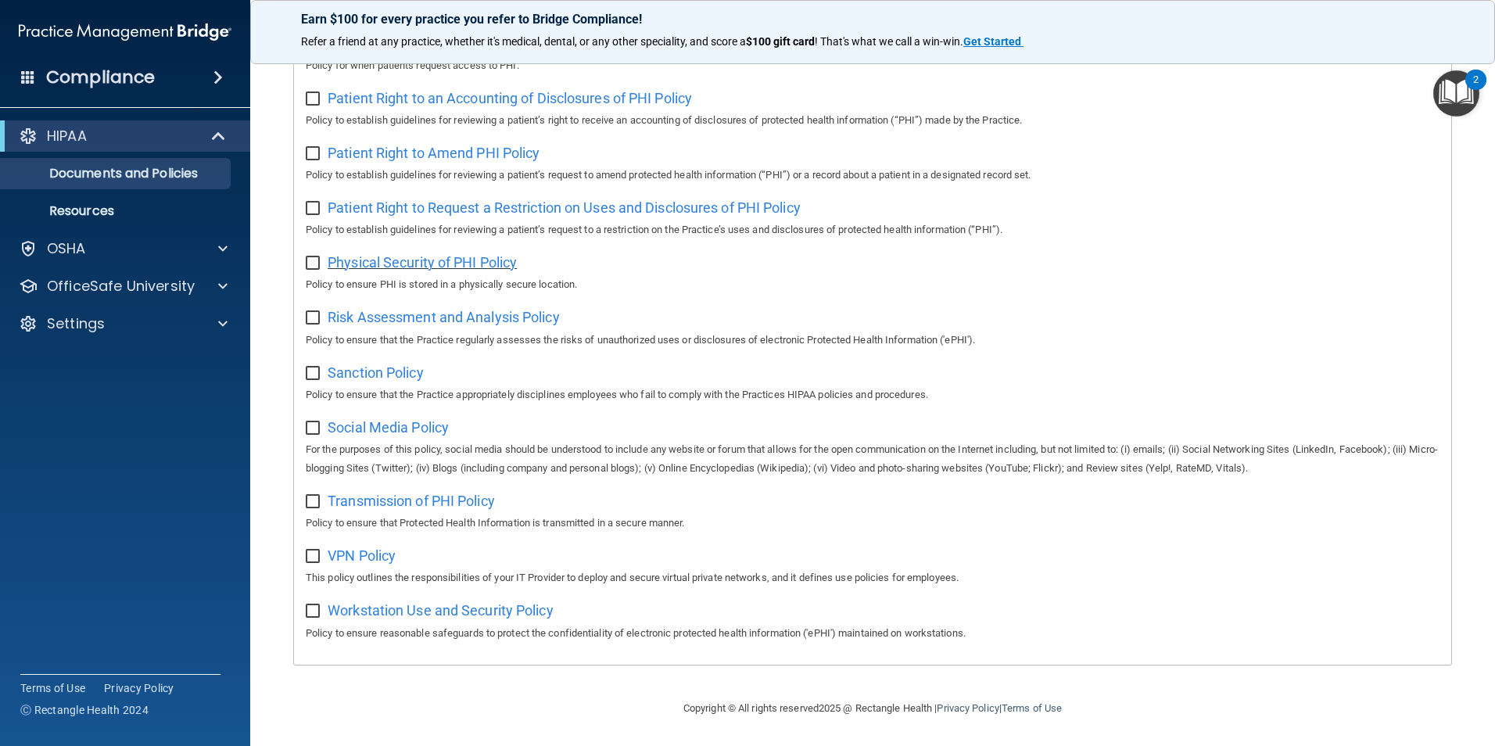
click at [403, 254] on span "Physical Security of PHI Policy" at bounding box center [422, 262] width 189 height 16
click at [390, 314] on span "Risk Assessment and Analysis Policy" at bounding box center [444, 317] width 232 height 16
click at [374, 375] on span "Sanction Policy" at bounding box center [376, 372] width 96 height 16
click at [361, 434] on div "Social Media Policy For the purposes of this policy, social media should be und…" at bounding box center [873, 446] width 1134 height 63
click at [365, 428] on span "Social Media Policy" at bounding box center [388, 427] width 121 height 16
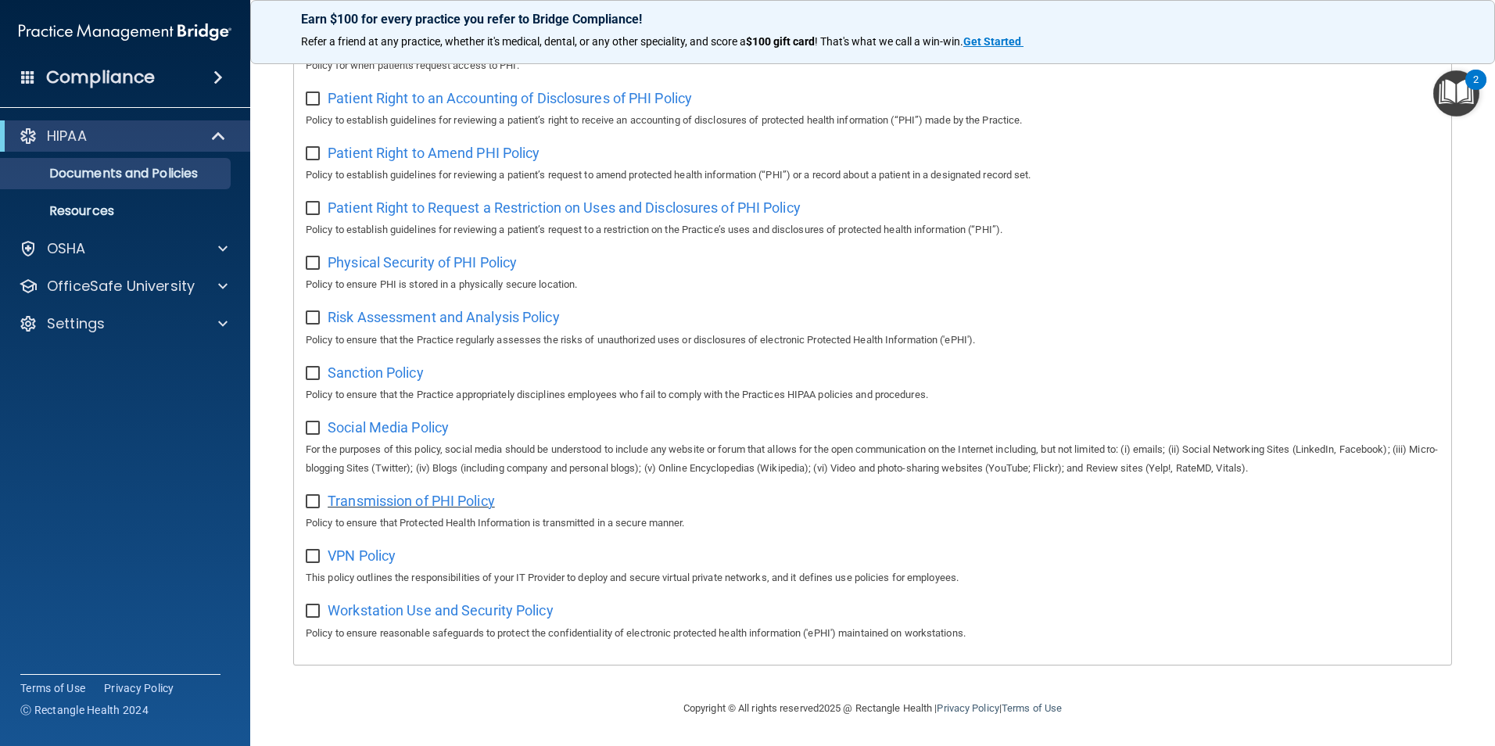
click at [370, 497] on span "Transmission of PHI Policy" at bounding box center [411, 501] width 167 height 16
click at [377, 554] on span "VPN Policy" at bounding box center [362, 555] width 68 height 16
click at [379, 611] on span "Workstation Use and Security Policy" at bounding box center [441, 610] width 226 height 16
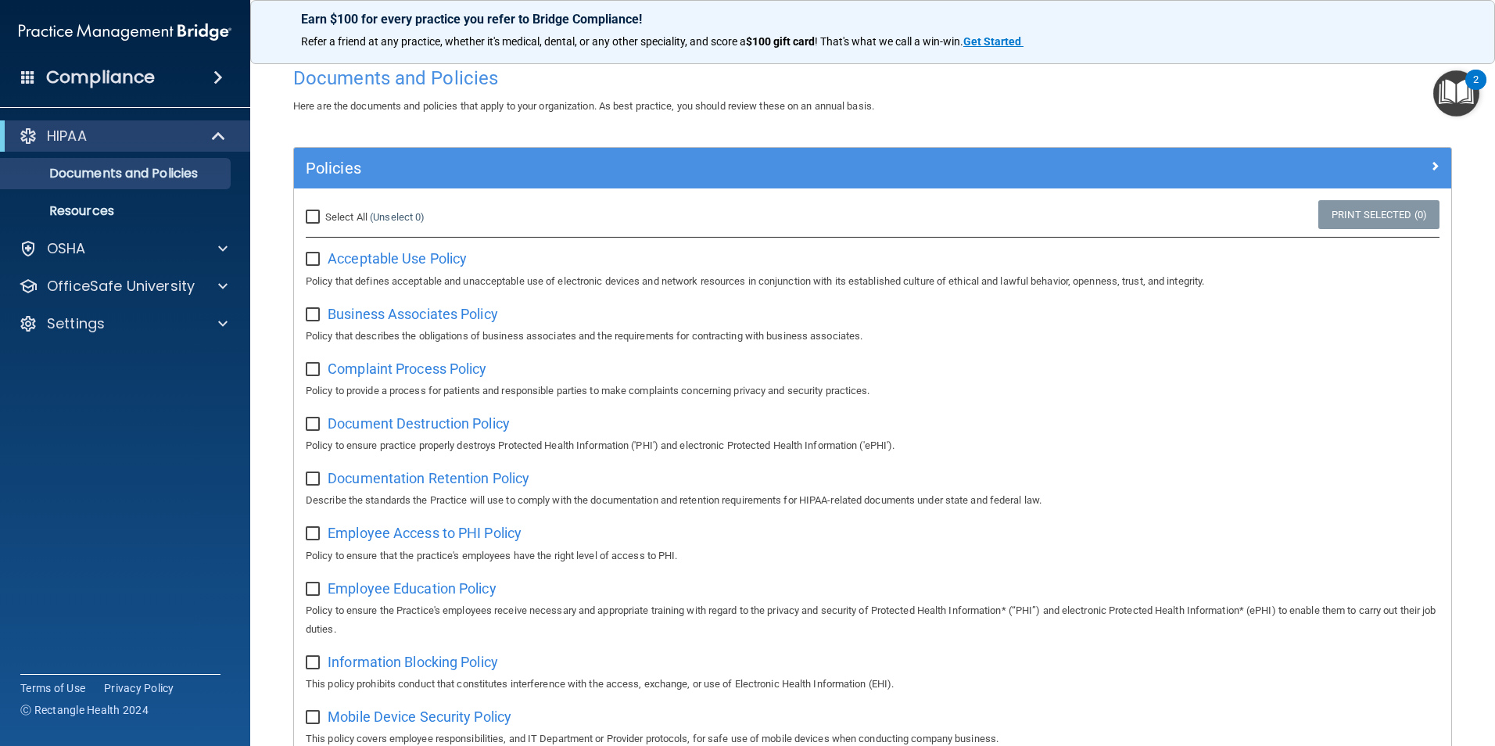
scroll to position [0, 0]
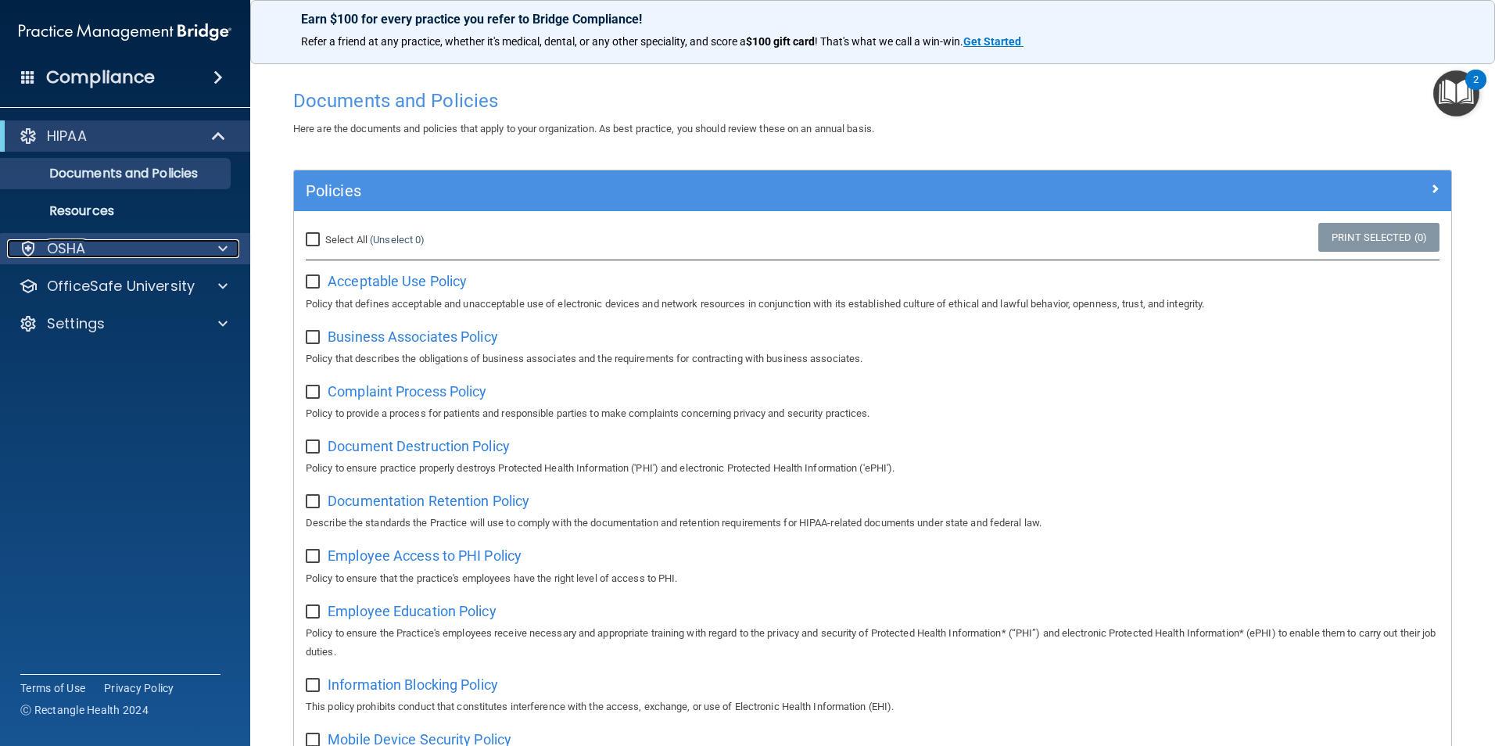
click at [231, 242] on div at bounding box center [220, 248] width 39 height 19
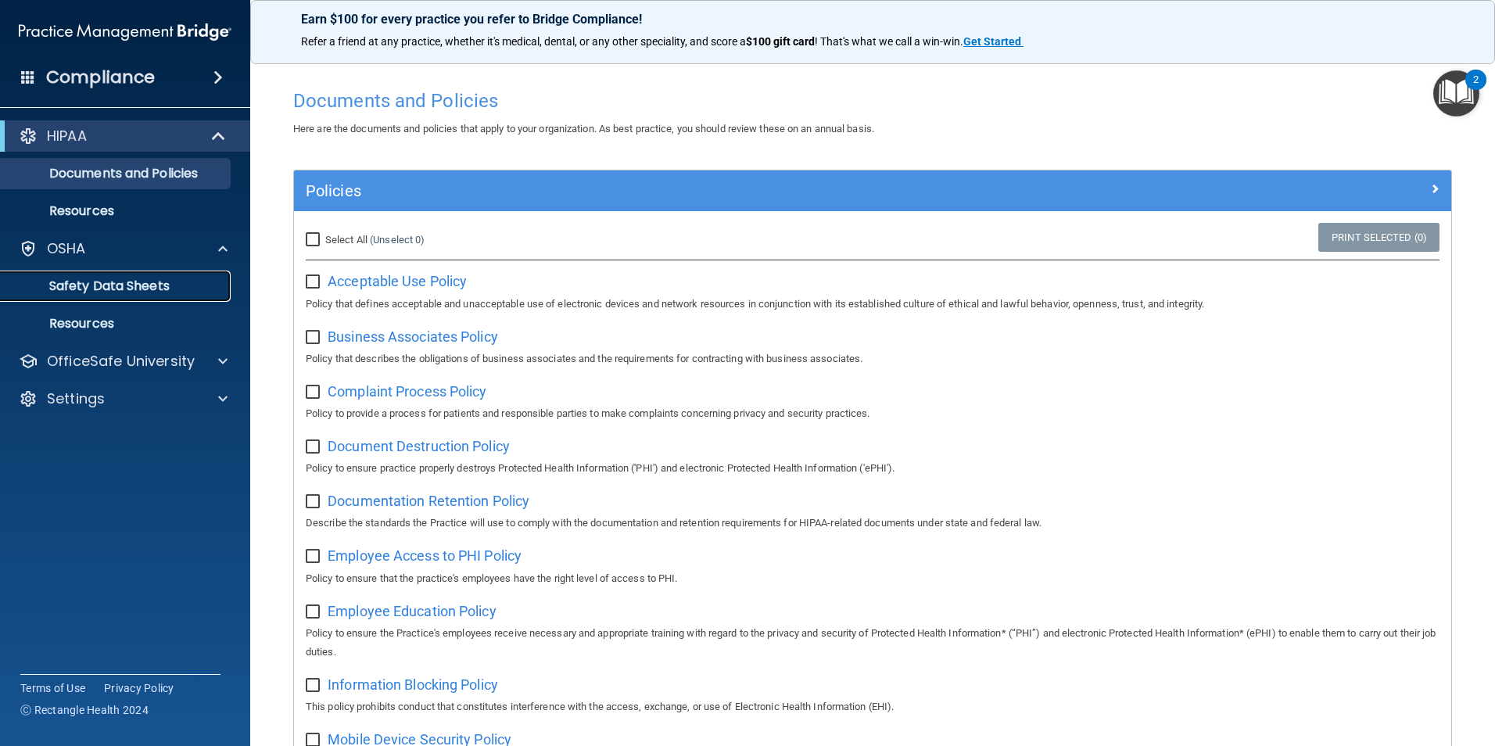
click at [95, 293] on p "Safety Data Sheets" at bounding box center [117, 286] width 214 height 16
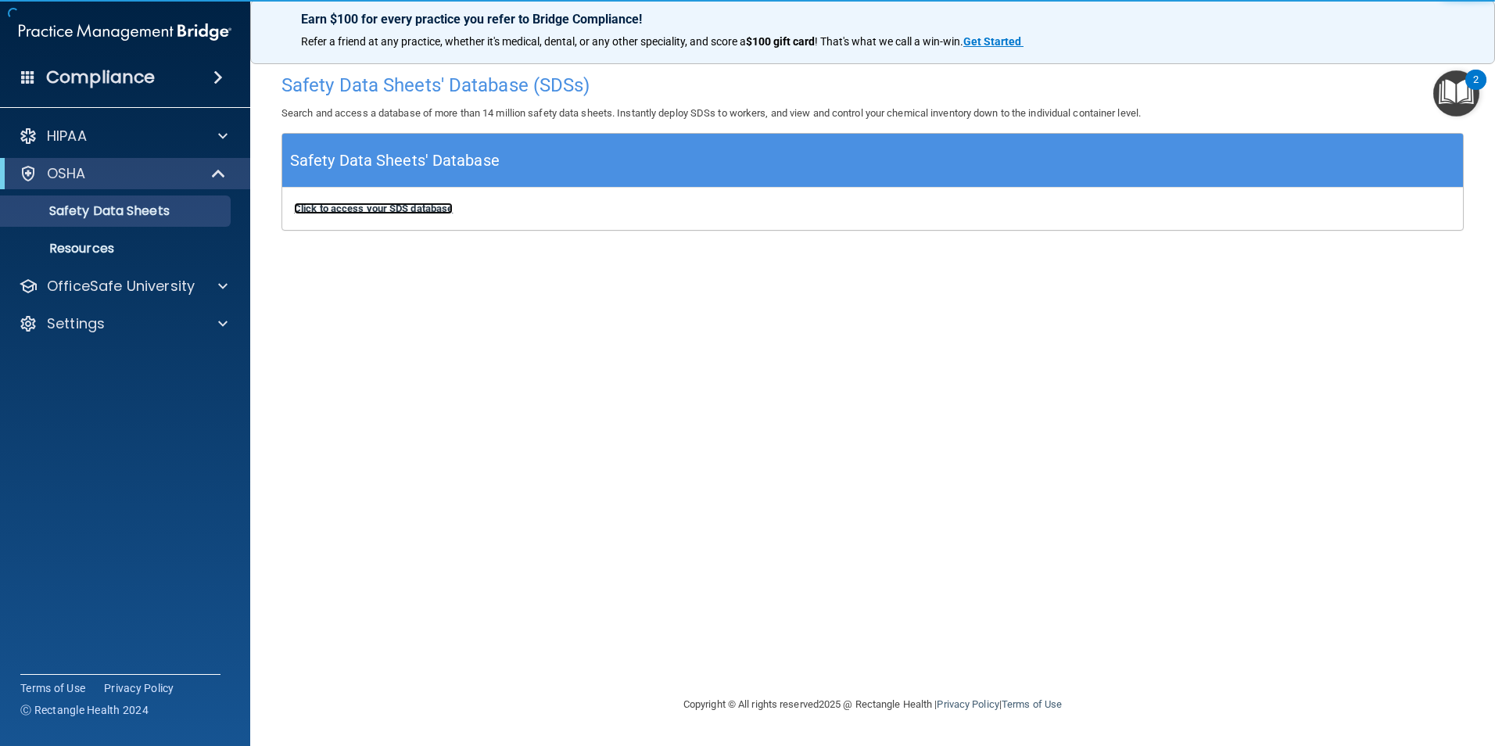
click at [343, 204] on b "Click to access your SDS database" at bounding box center [373, 209] width 159 height 12
